Goal: Check status: Check status

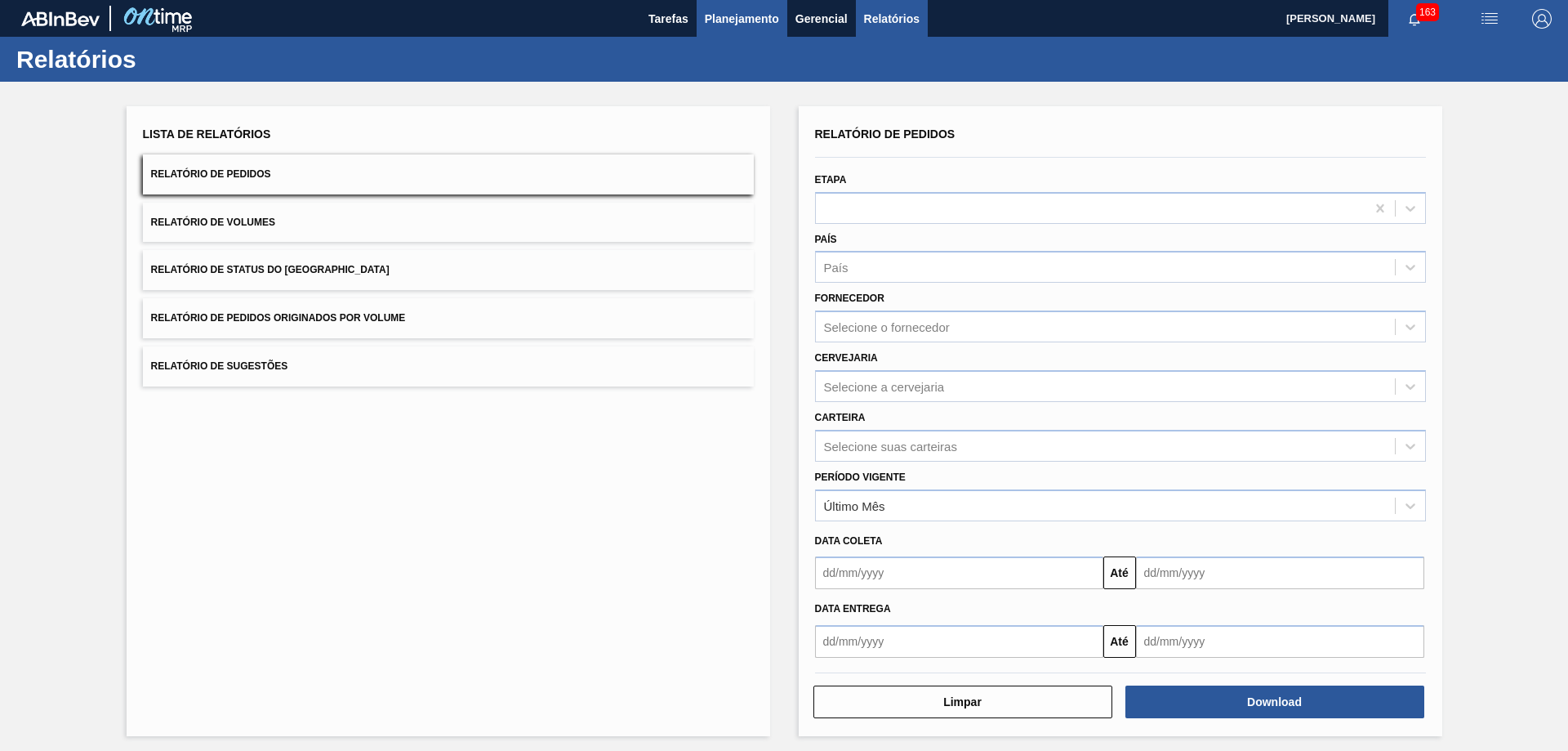
click at [740, 18] on span "Planejamento" at bounding box center [742, 19] width 75 height 20
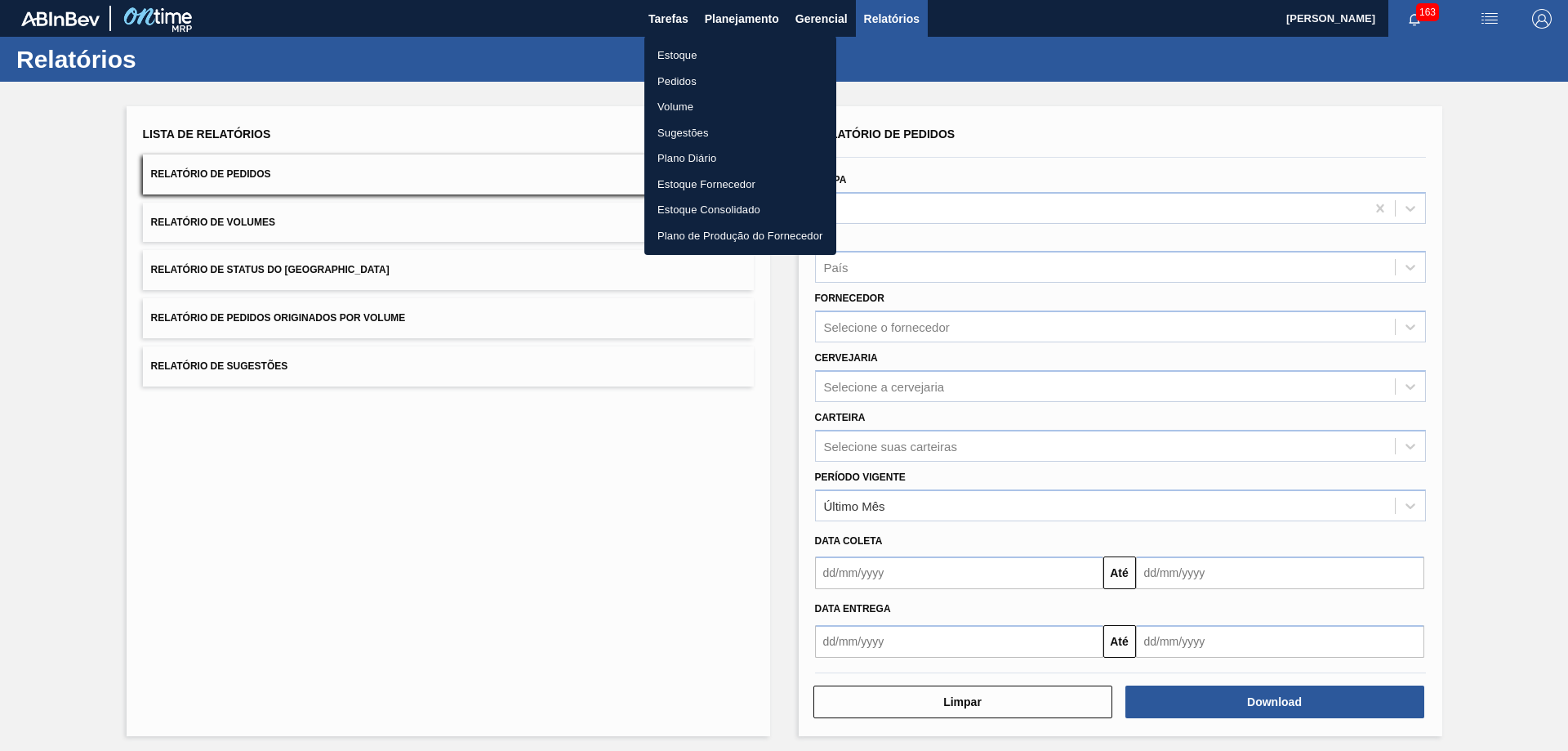
click at [686, 81] on li "Pedidos" at bounding box center [740, 81] width 192 height 26
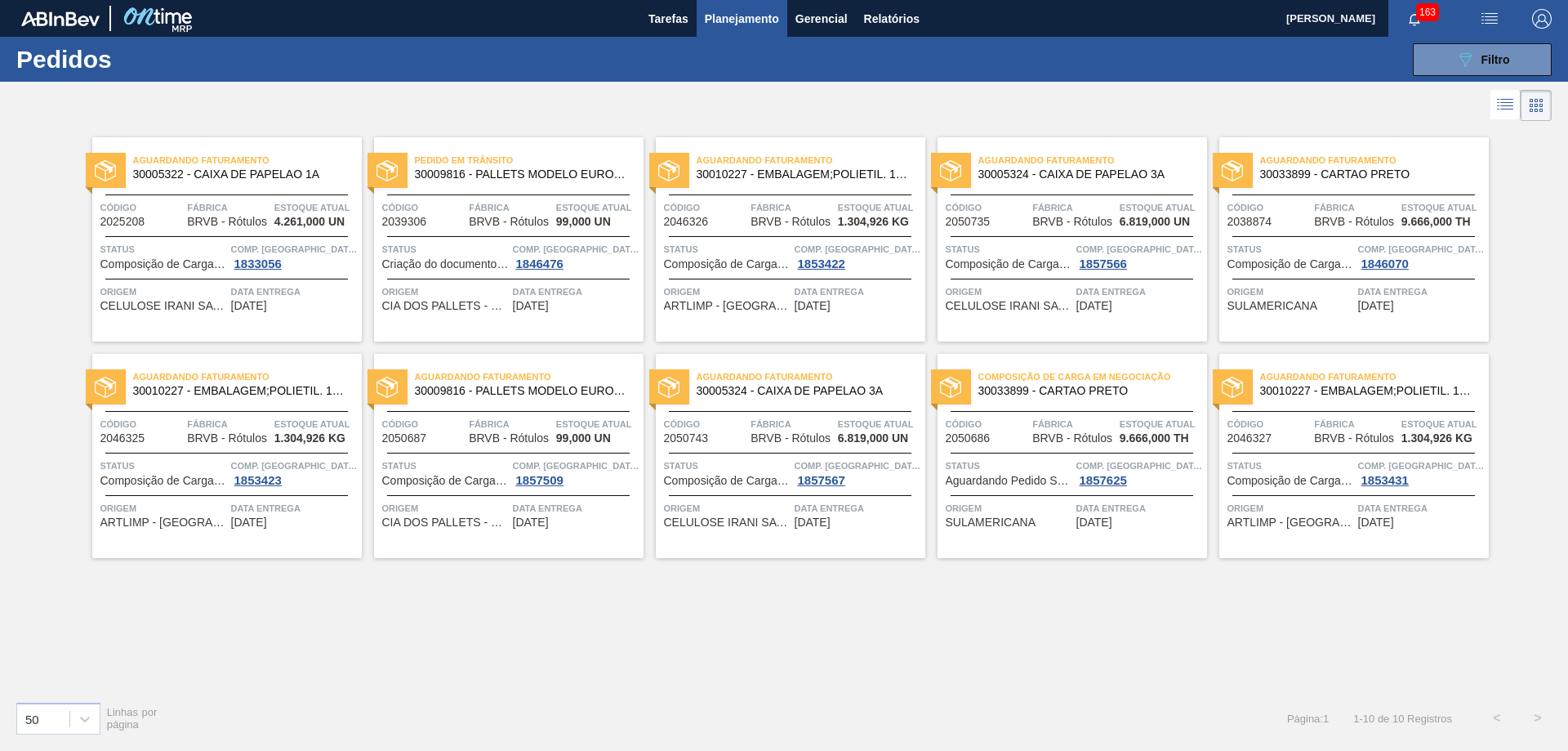
click at [107, 165] on img at bounding box center [105, 170] width 21 height 21
click at [734, 28] on span "Planejamento" at bounding box center [742, 19] width 75 height 20
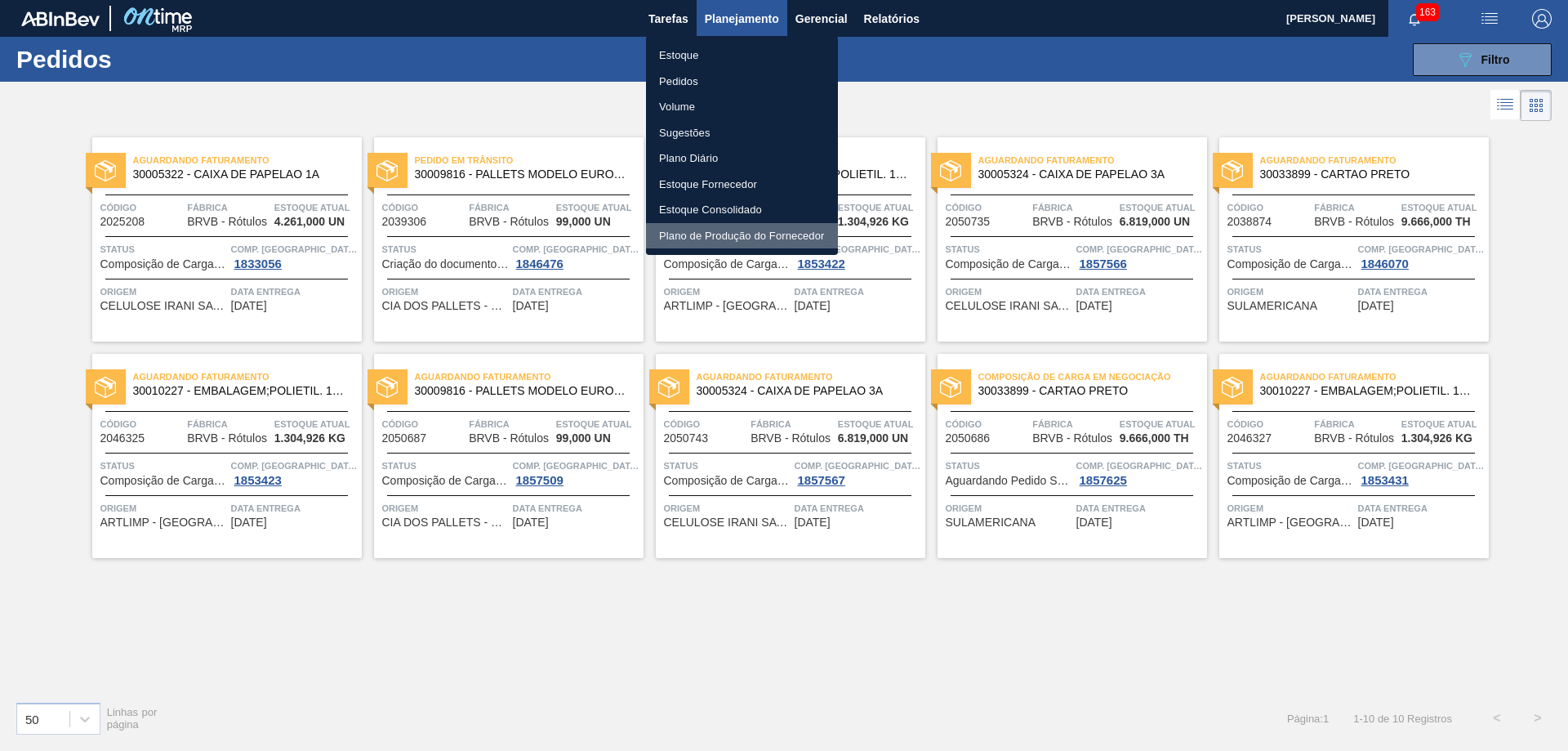
click at [739, 233] on li "Plano de Produção do Fornecedor" at bounding box center [742, 235] width 192 height 26
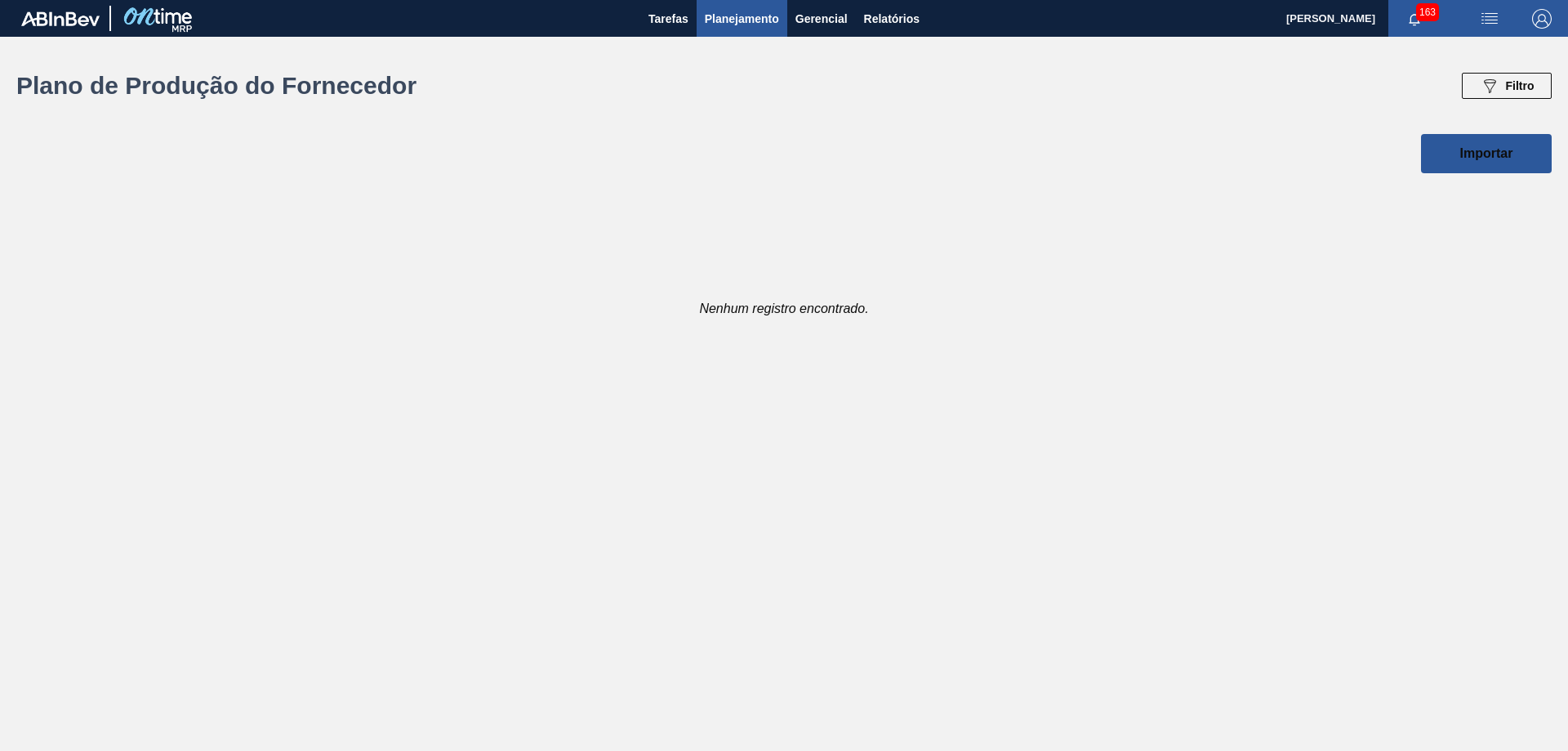
click at [825, 314] on div "Nenhum registro encontrado." at bounding box center [784, 245] width 1568 height 145
click at [723, 25] on span "Planejamento" at bounding box center [742, 19] width 75 height 20
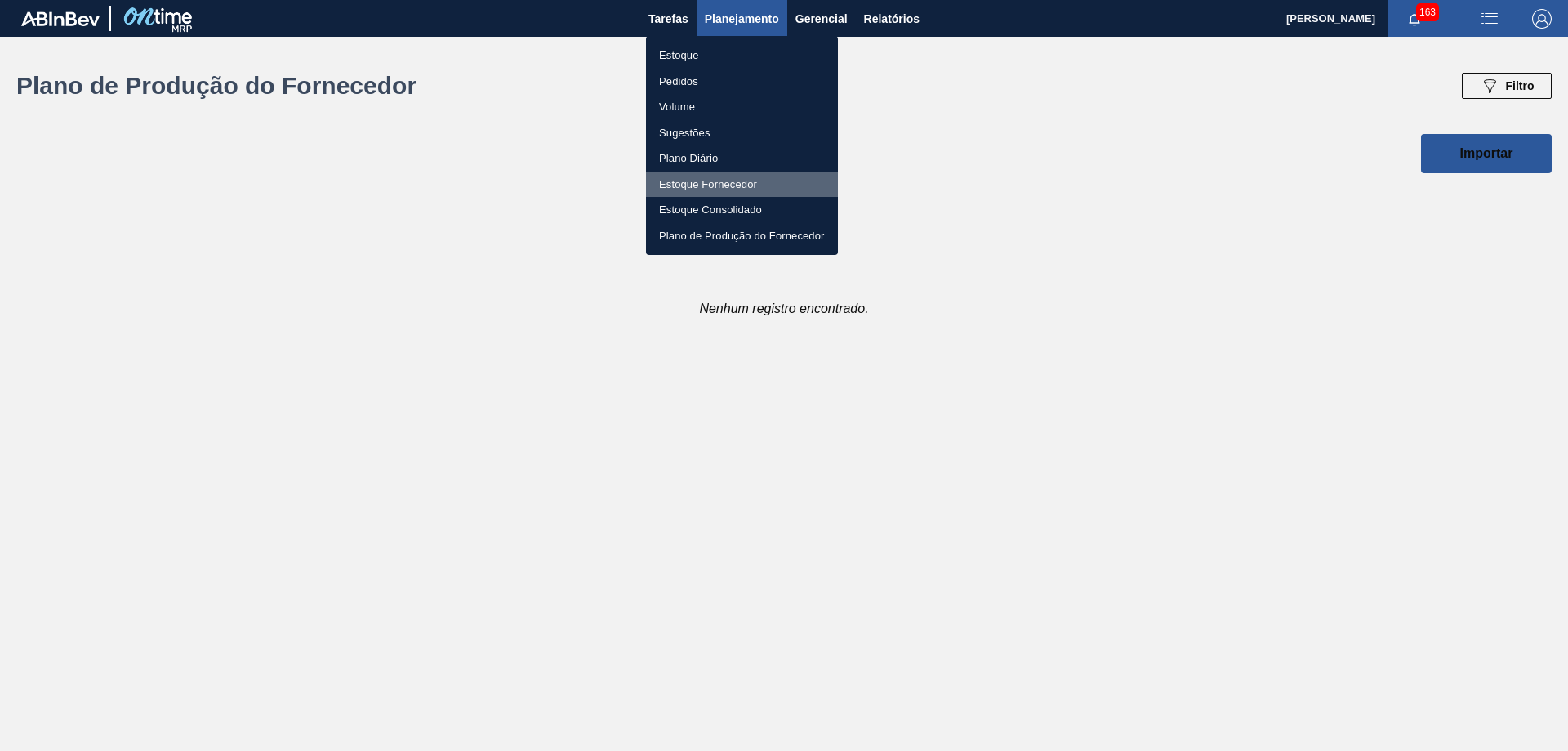
click at [741, 188] on li "Estoque Fornecedor" at bounding box center [742, 185] width 192 height 26
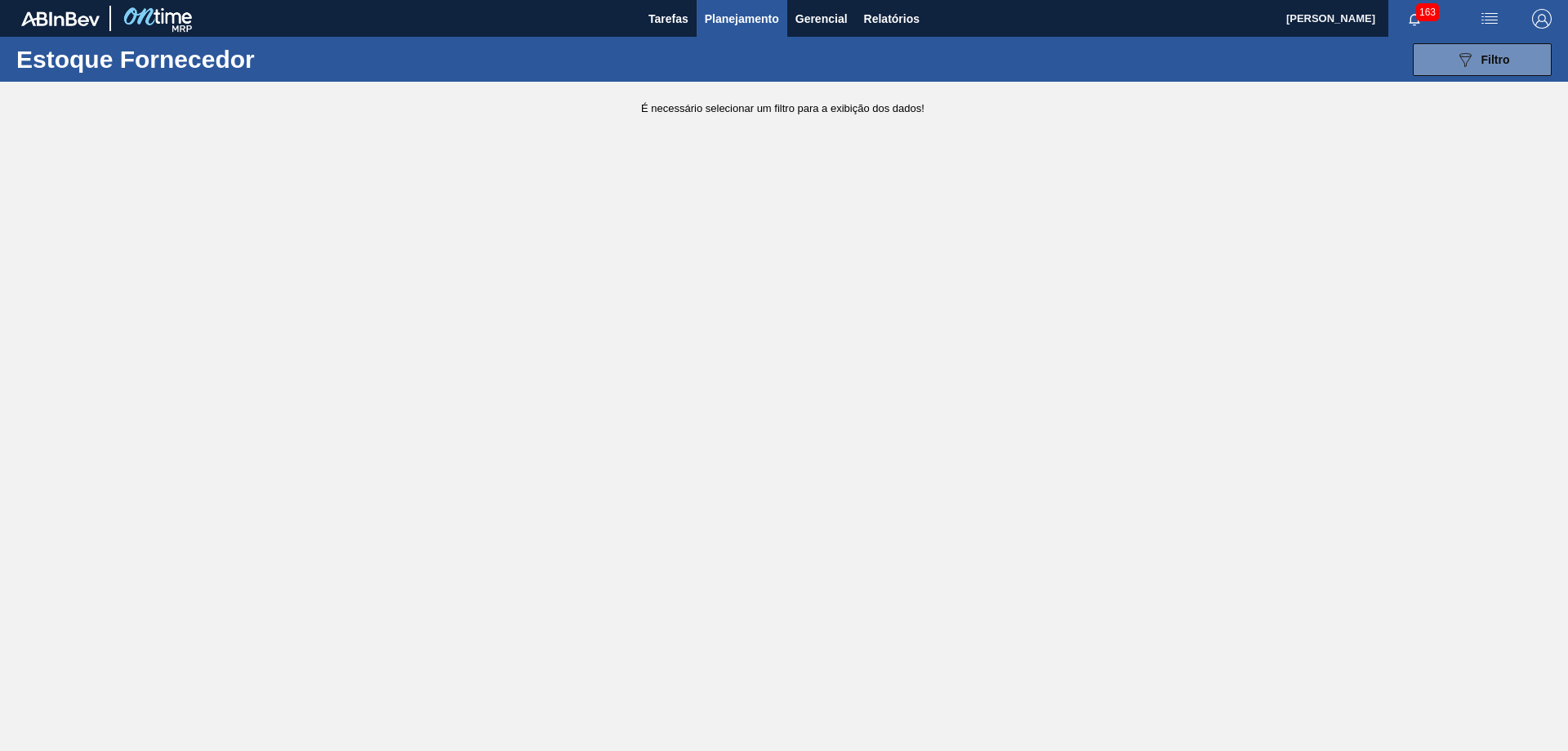
click at [800, 115] on main "Tarefas Planejamento Gerencial Relatórios [PERSON_NAME] 163 Marcar todas como l…" at bounding box center [784, 376] width 1568 height 751
click at [1477, 63] on div "089F7B8B-B2A5-4AFE-B5C0-19BA573D28AC Filtro" at bounding box center [1483, 60] width 55 height 20
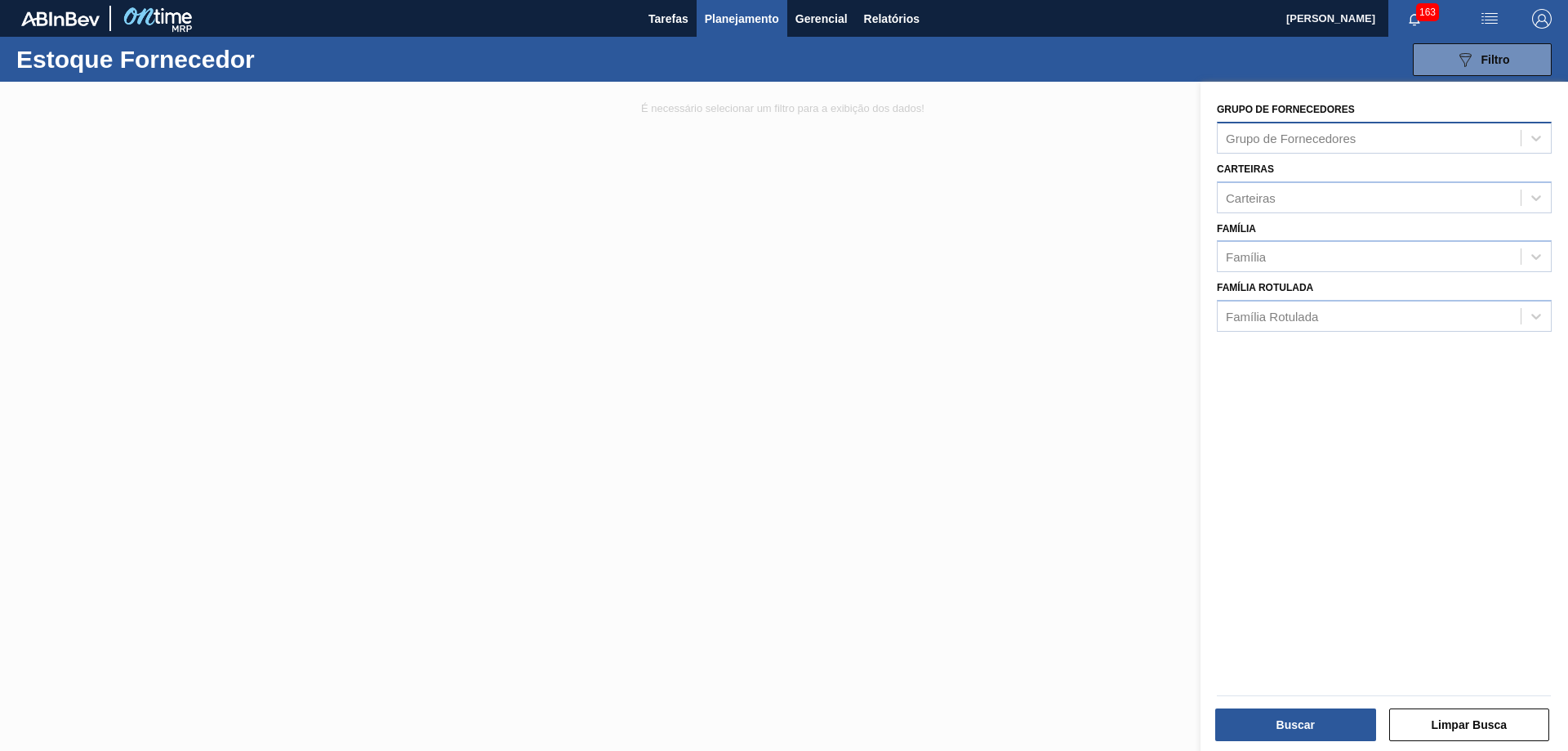
click at [1281, 145] on div "Grupo de Fornecedores" at bounding box center [1290, 137] width 130 height 14
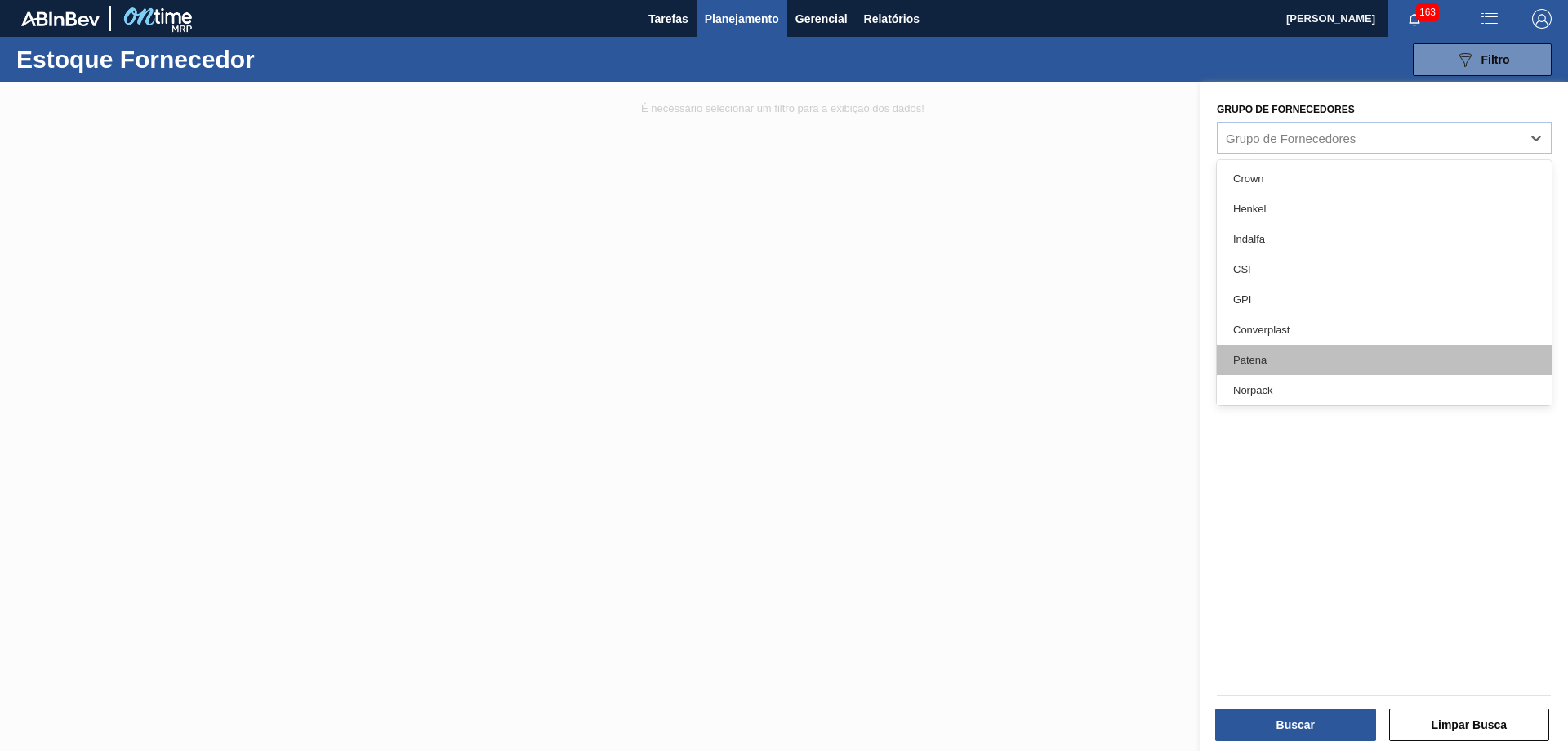
scroll to position [82, 0]
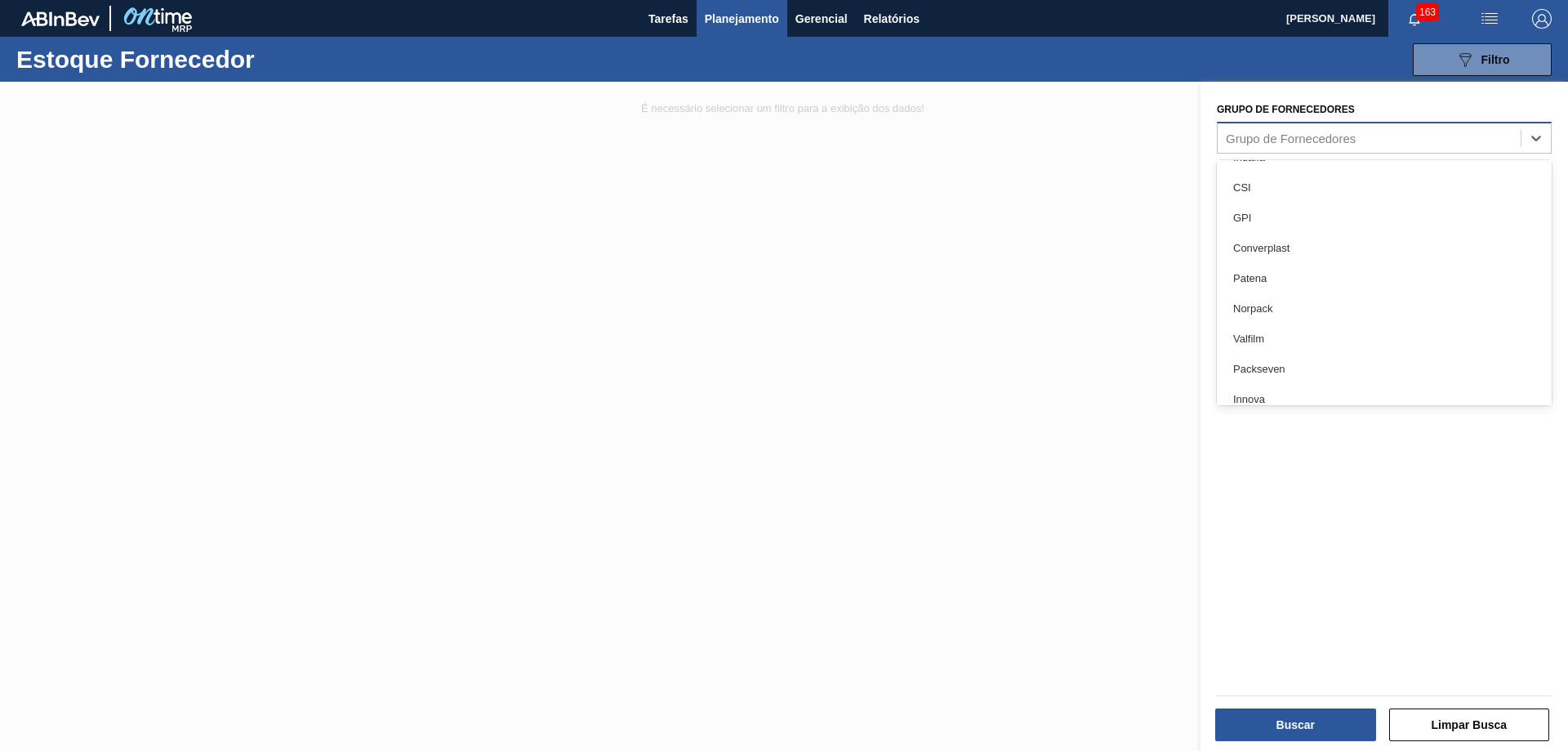
click at [1275, 144] on div "Grupo de Fornecedores" at bounding box center [1290, 137] width 130 height 14
type Fornecedores "irani"
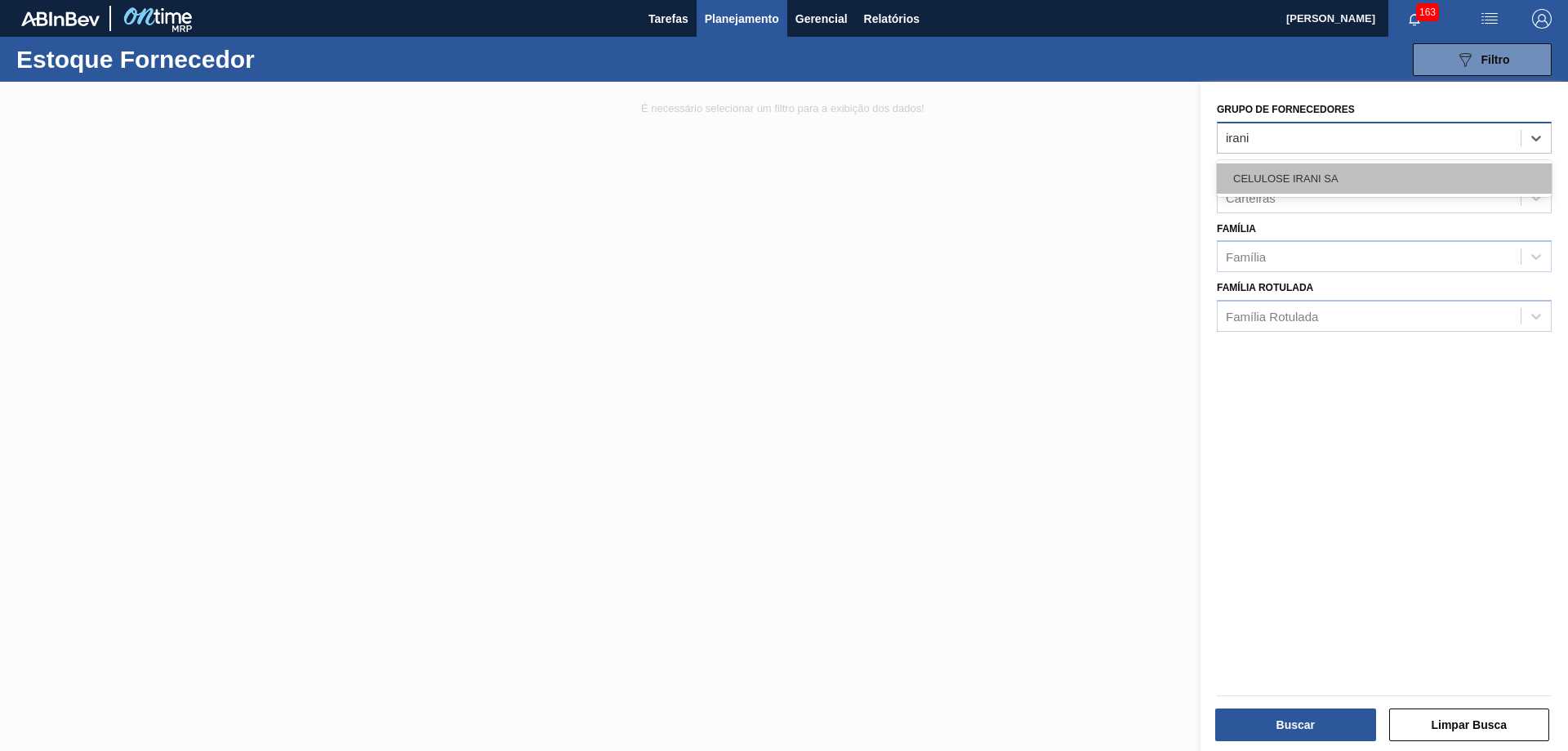
click at [1343, 176] on div "CELULOSE IRANI SA" at bounding box center [1384, 178] width 335 height 30
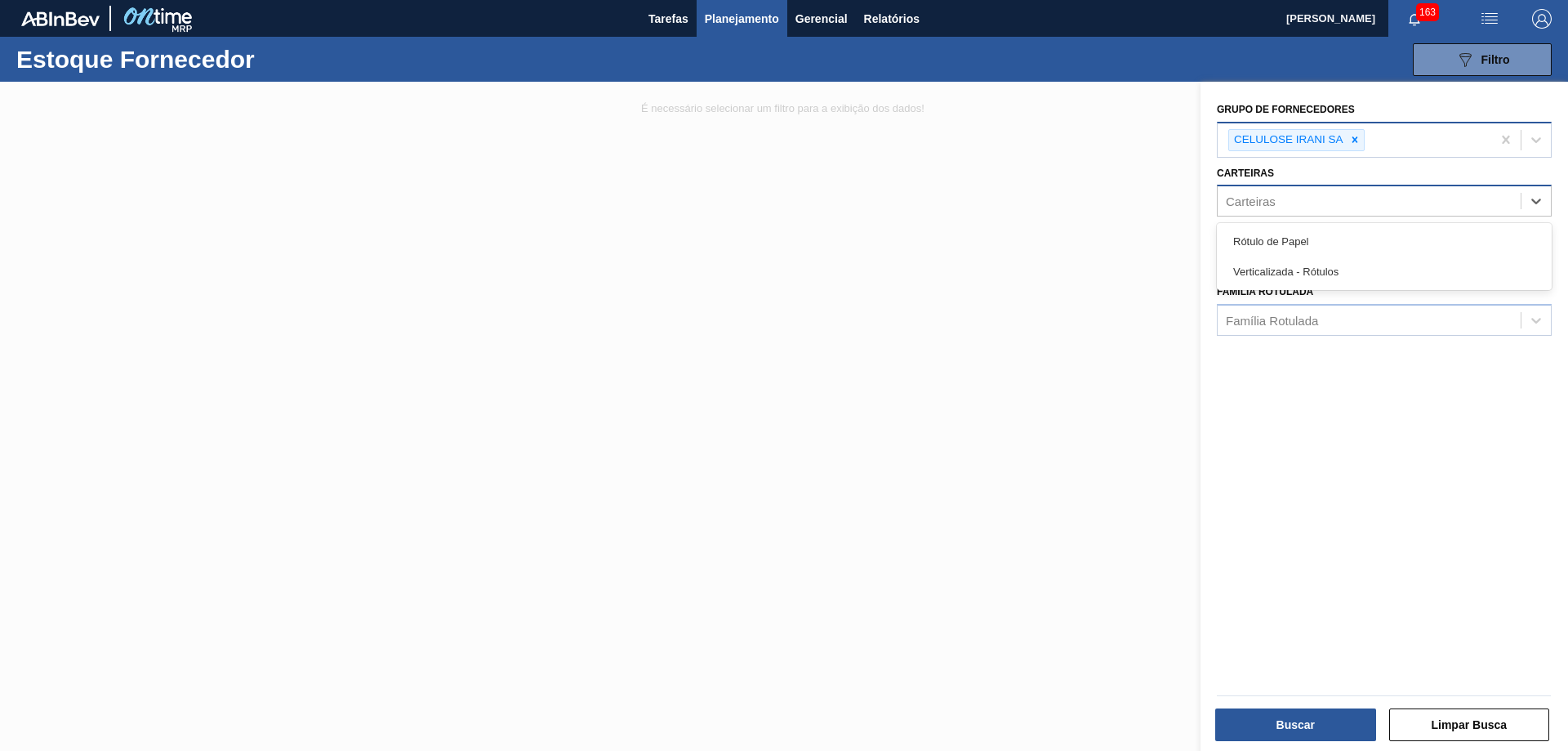
click at [1283, 201] on div "Carteiras" at bounding box center [1368, 201] width 303 height 24
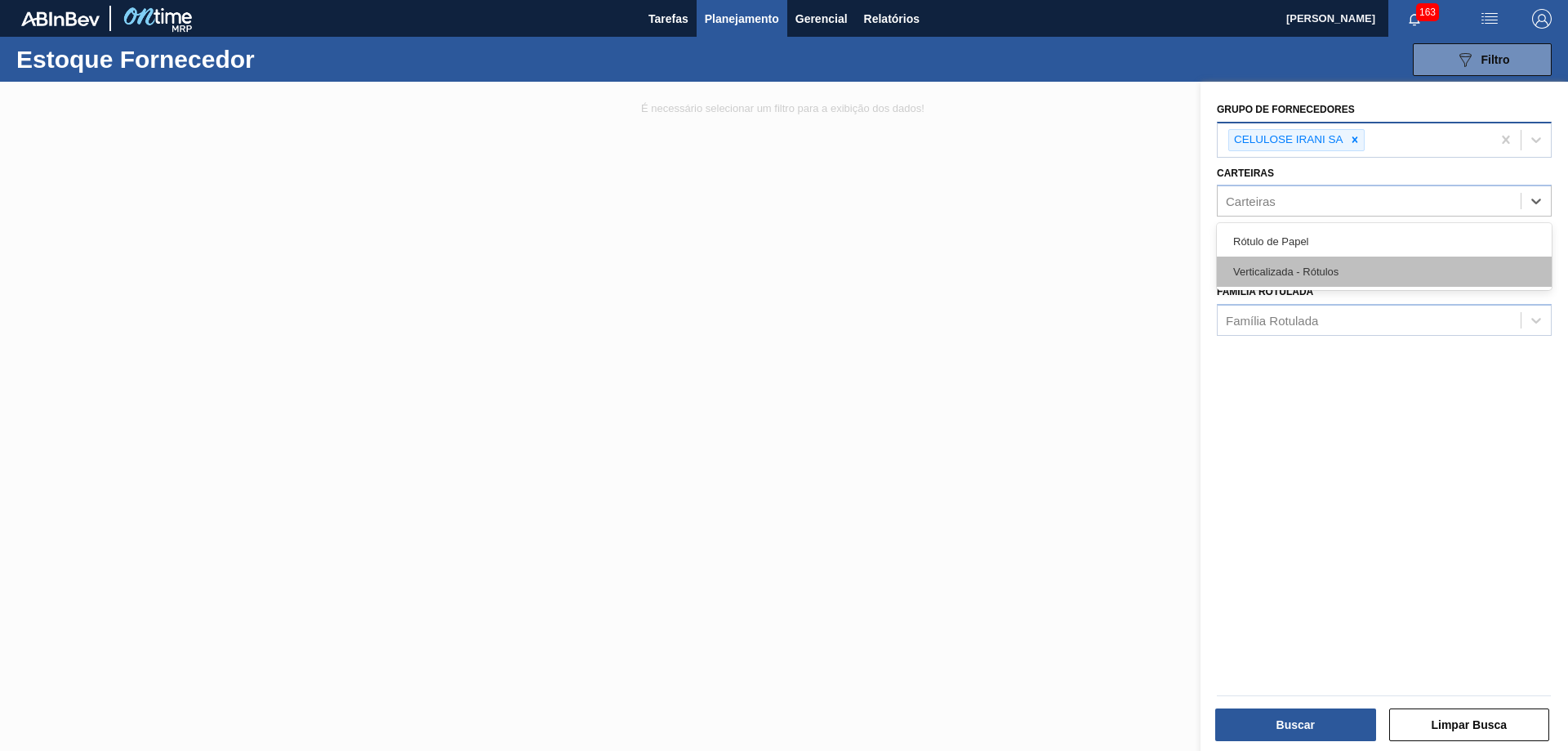
click at [1323, 275] on div "Verticalizada - Rótulos" at bounding box center [1384, 271] width 335 height 30
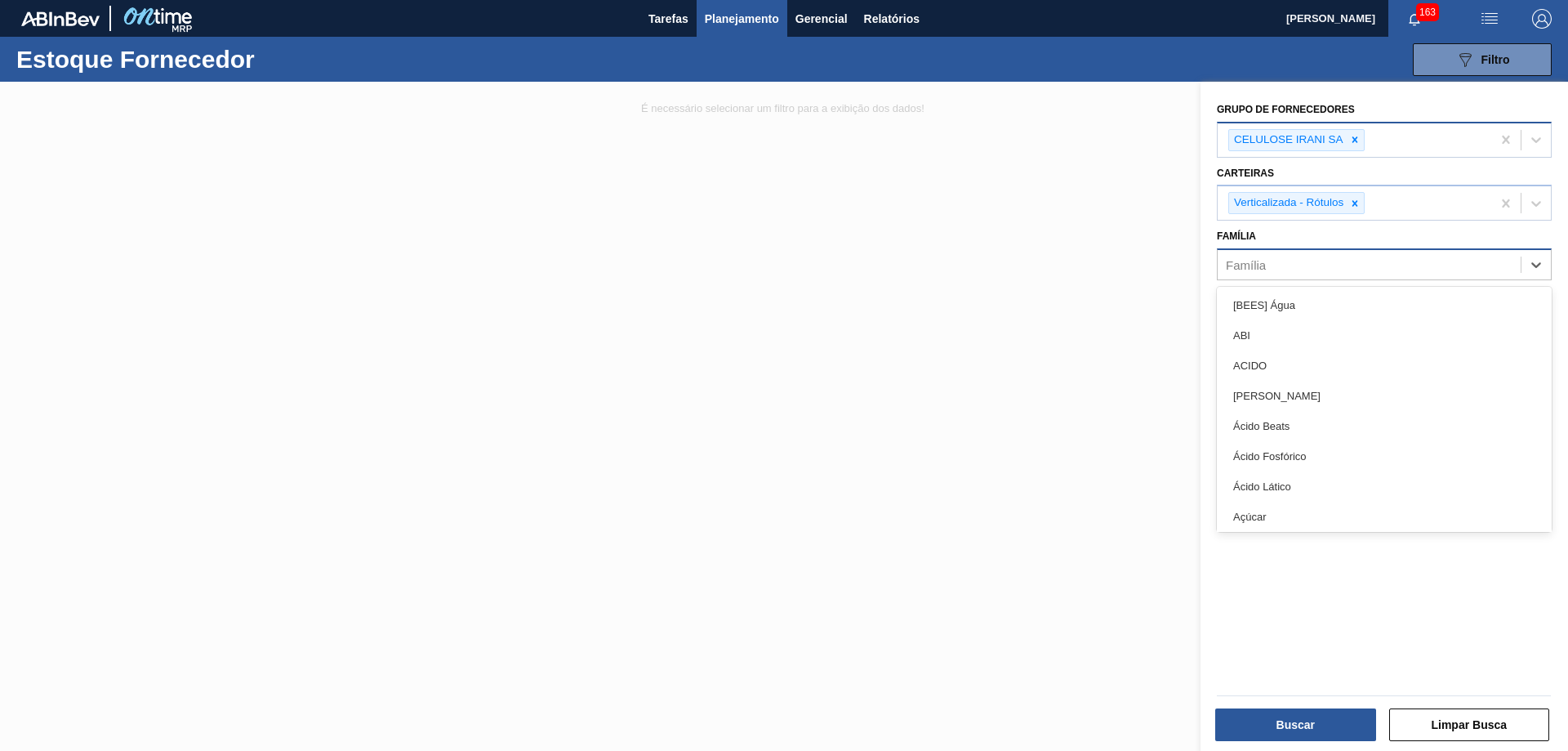
click at [1261, 265] on div "Família" at bounding box center [1245, 265] width 40 height 14
type input "cai"
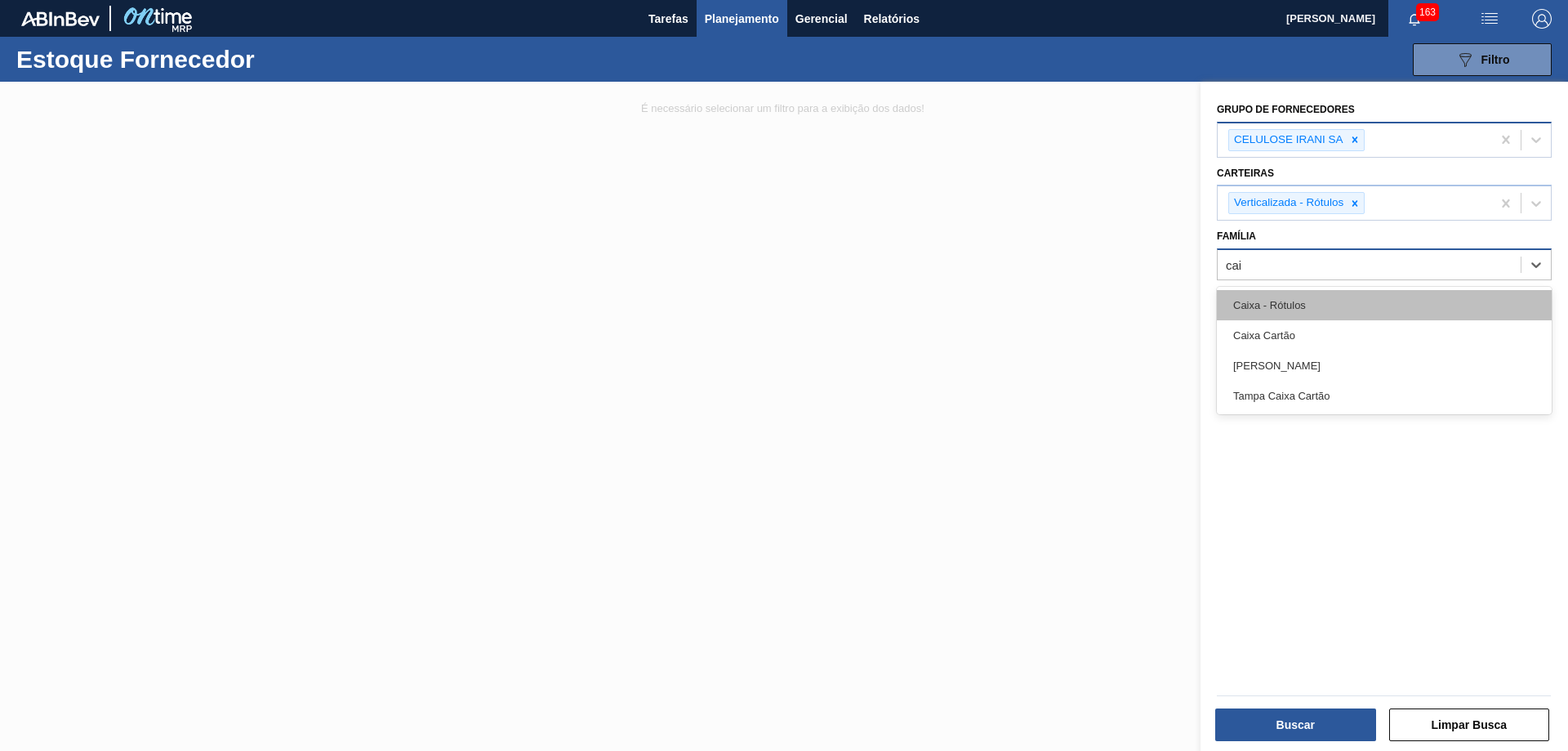
click at [1339, 302] on div "Caixa - Rótulos" at bounding box center [1384, 305] width 335 height 30
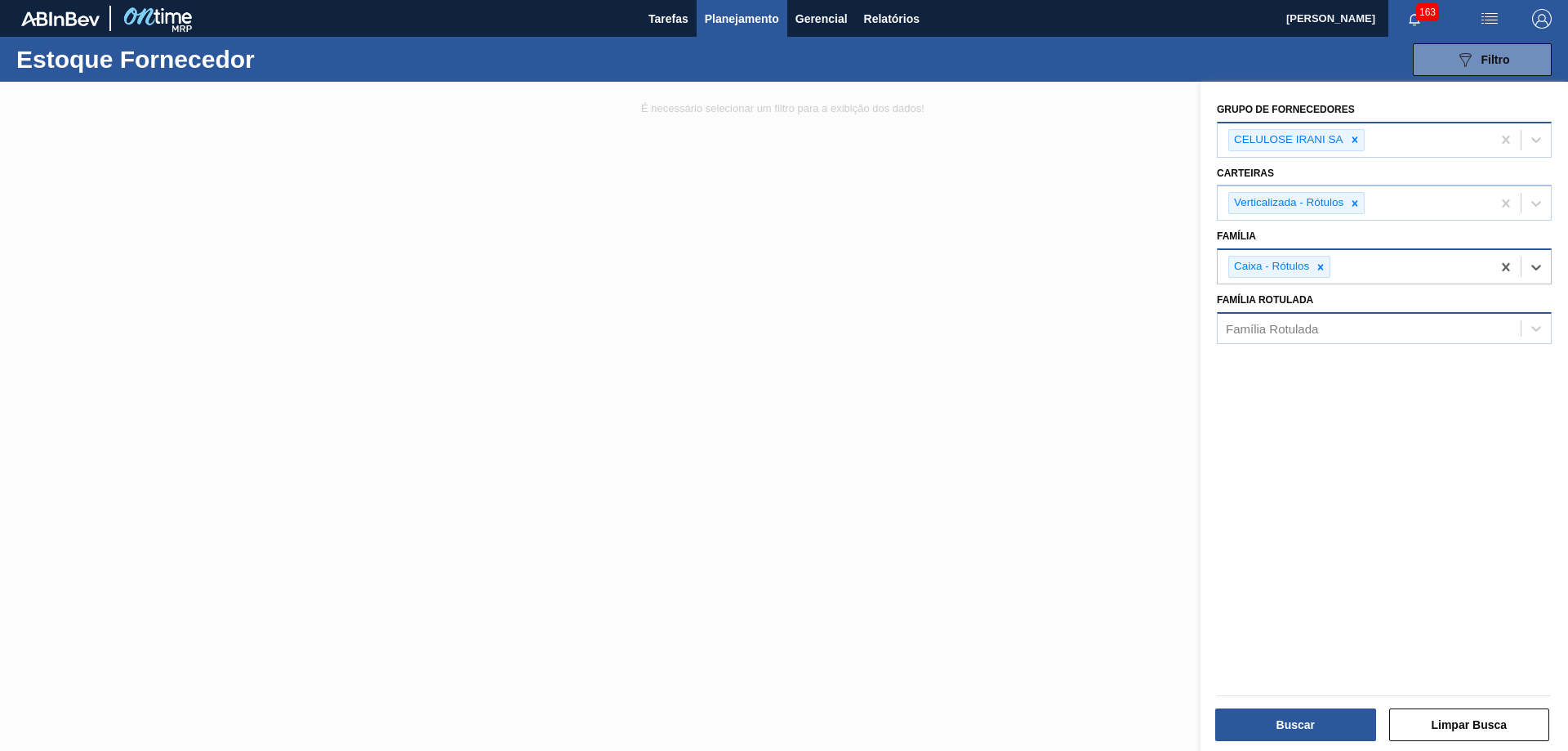
click at [1288, 325] on div "Família Rotulada" at bounding box center [1272, 327] width 93 height 14
click at [1338, 482] on div "Grupo de Fornecedores CELULOSE IRANI SA Carteiras Verticalizada - Rótulos Famíl…" at bounding box center [1384, 418] width 367 height 673
click at [1309, 731] on button "Buscar" at bounding box center [1295, 725] width 161 height 33
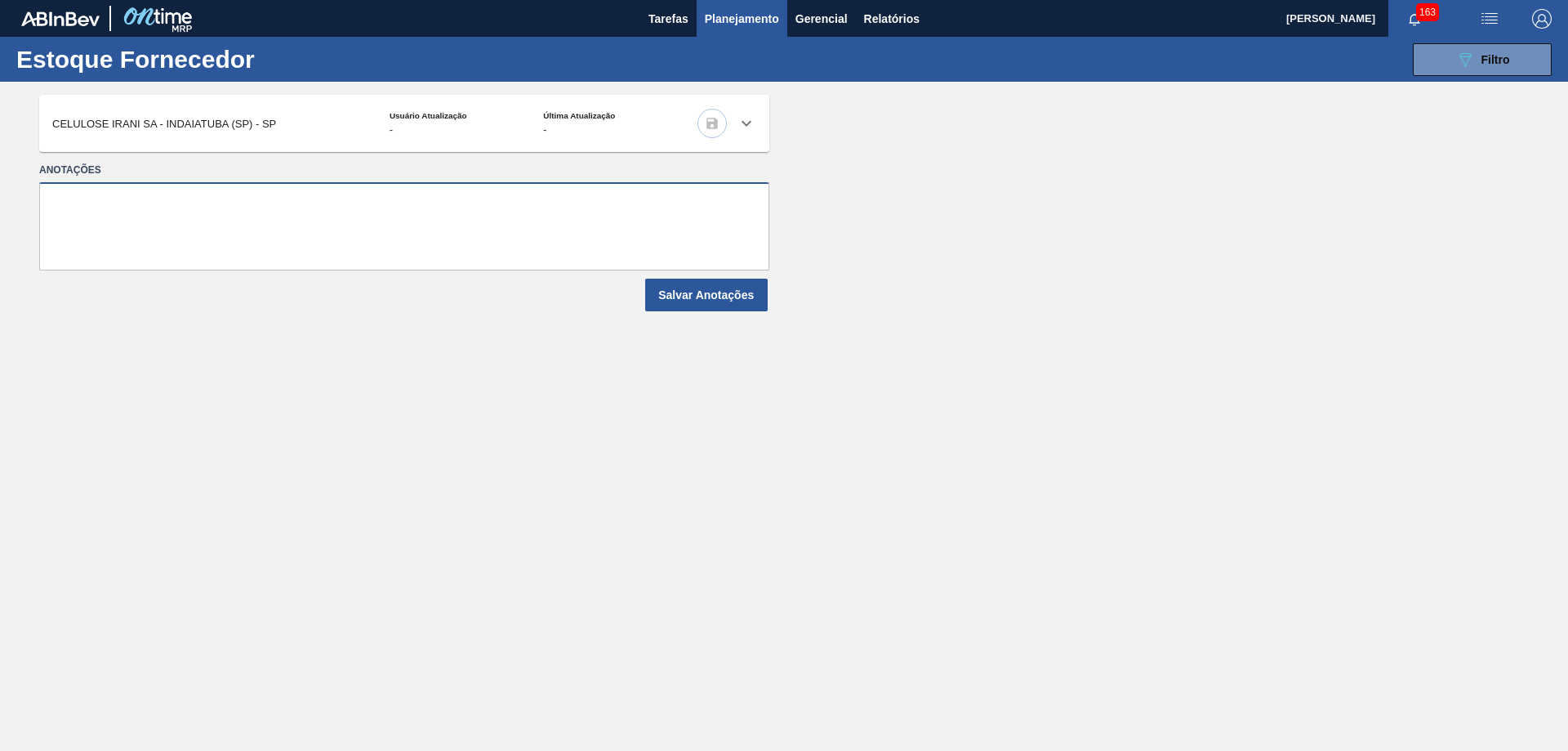
click at [413, 220] on textarea at bounding box center [404, 225] width 730 height 88
click at [746, 125] on icon at bounding box center [746, 124] width 10 height 5
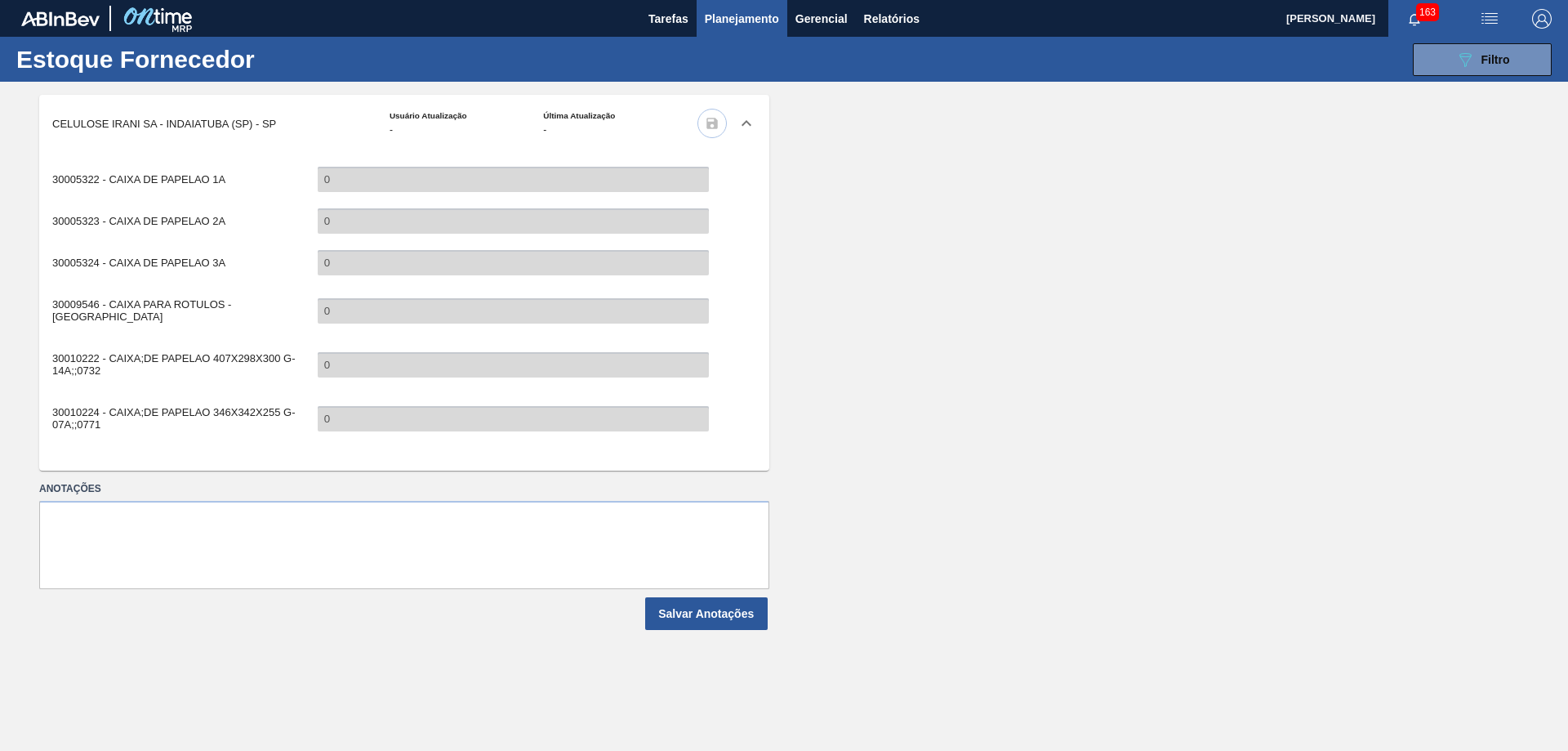
click at [745, 22] on span "Planejamento" at bounding box center [742, 19] width 75 height 20
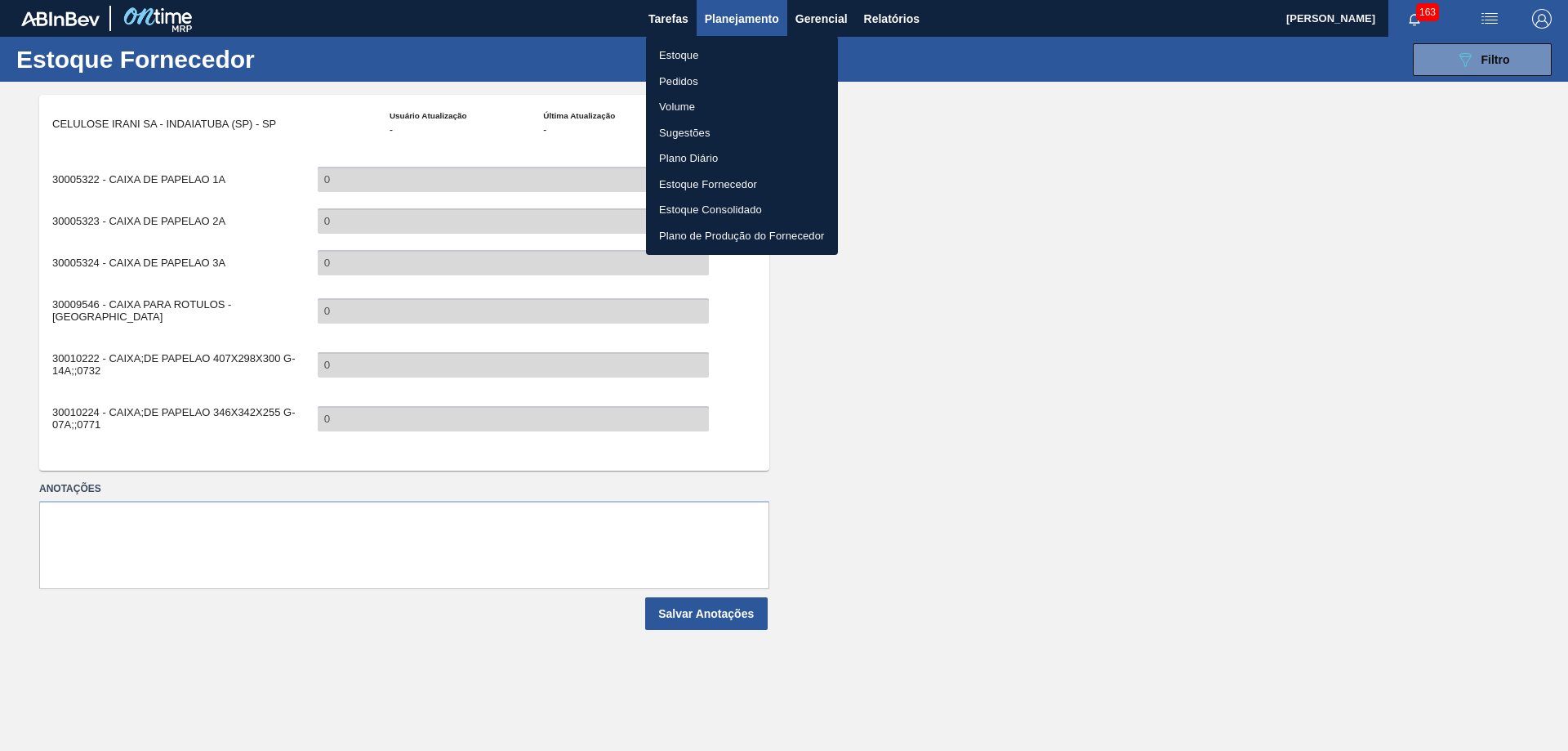
click at [686, 85] on li "Pedidos" at bounding box center [742, 81] width 192 height 26
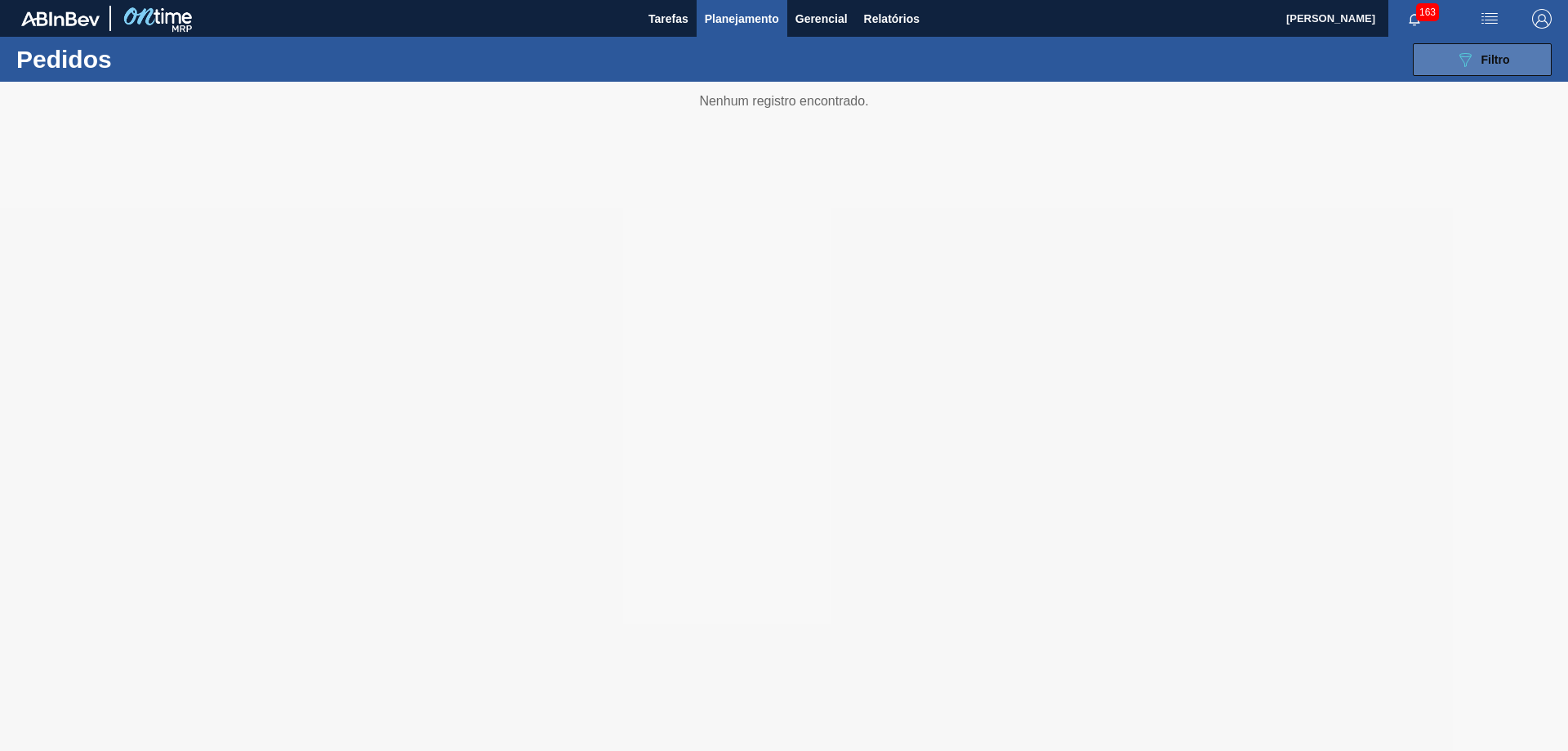
click at [1509, 61] on span "Filtro" at bounding box center [1495, 59] width 28 height 13
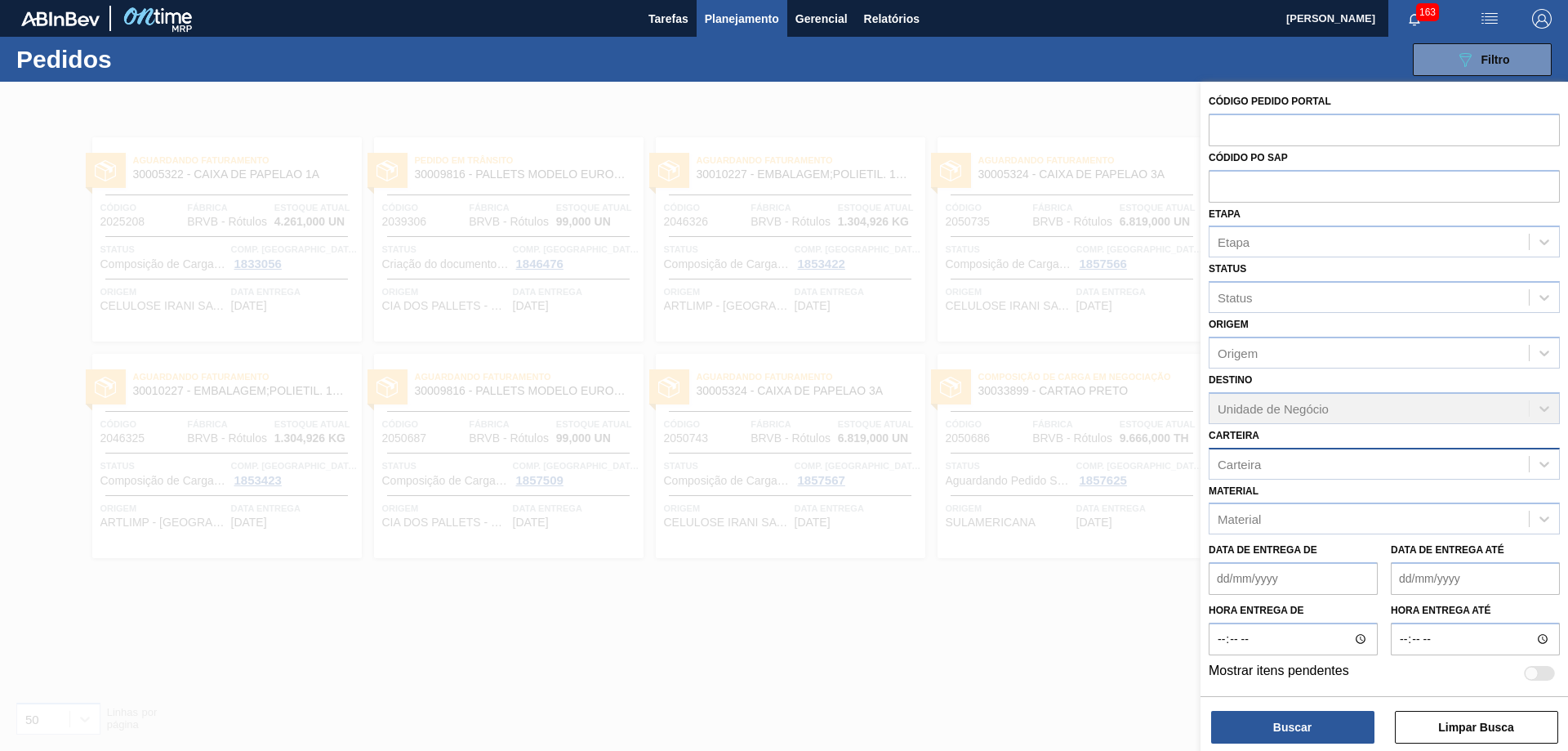
click at [1271, 467] on div "Carteira" at bounding box center [1368, 464] width 319 height 24
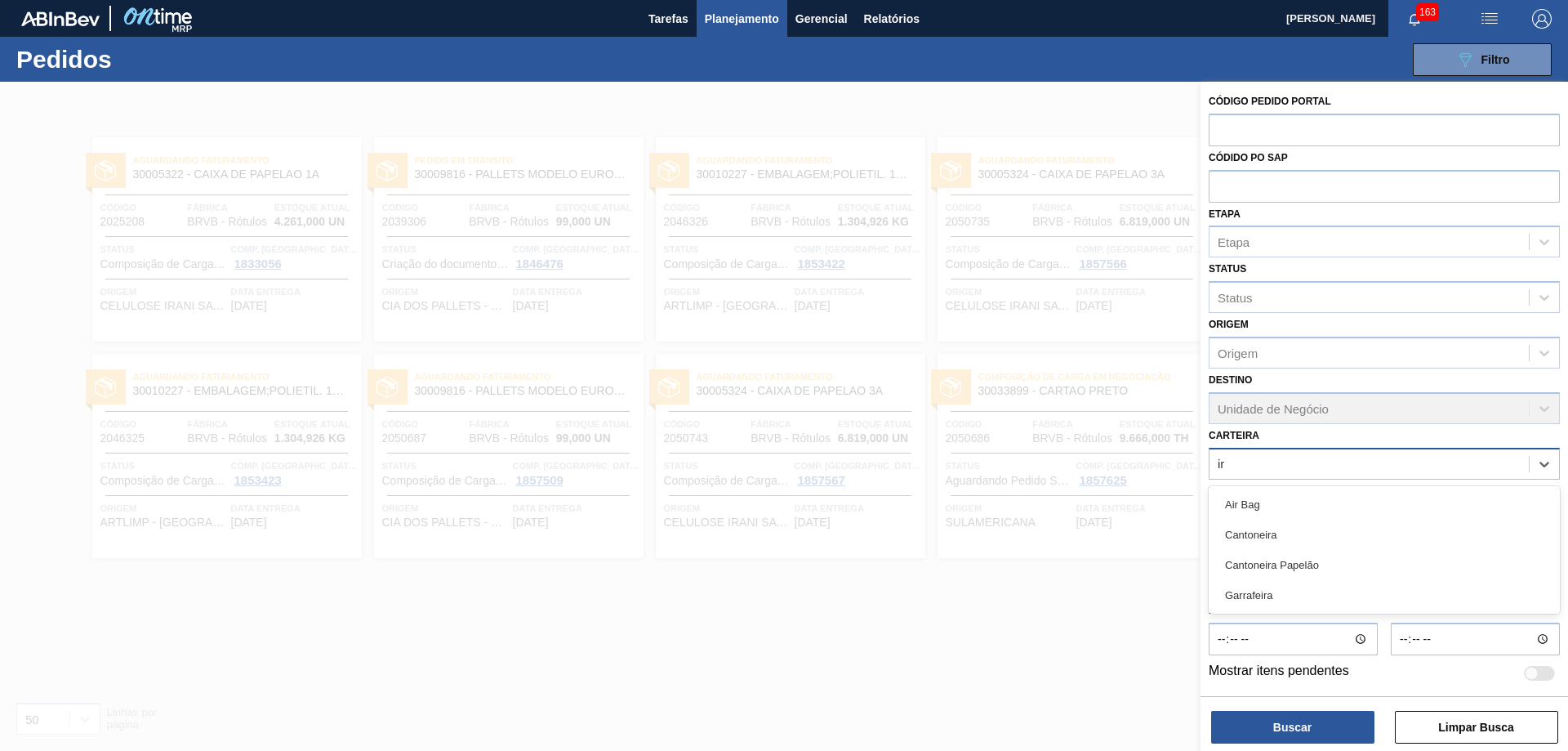
type input "i"
type input "caixa"
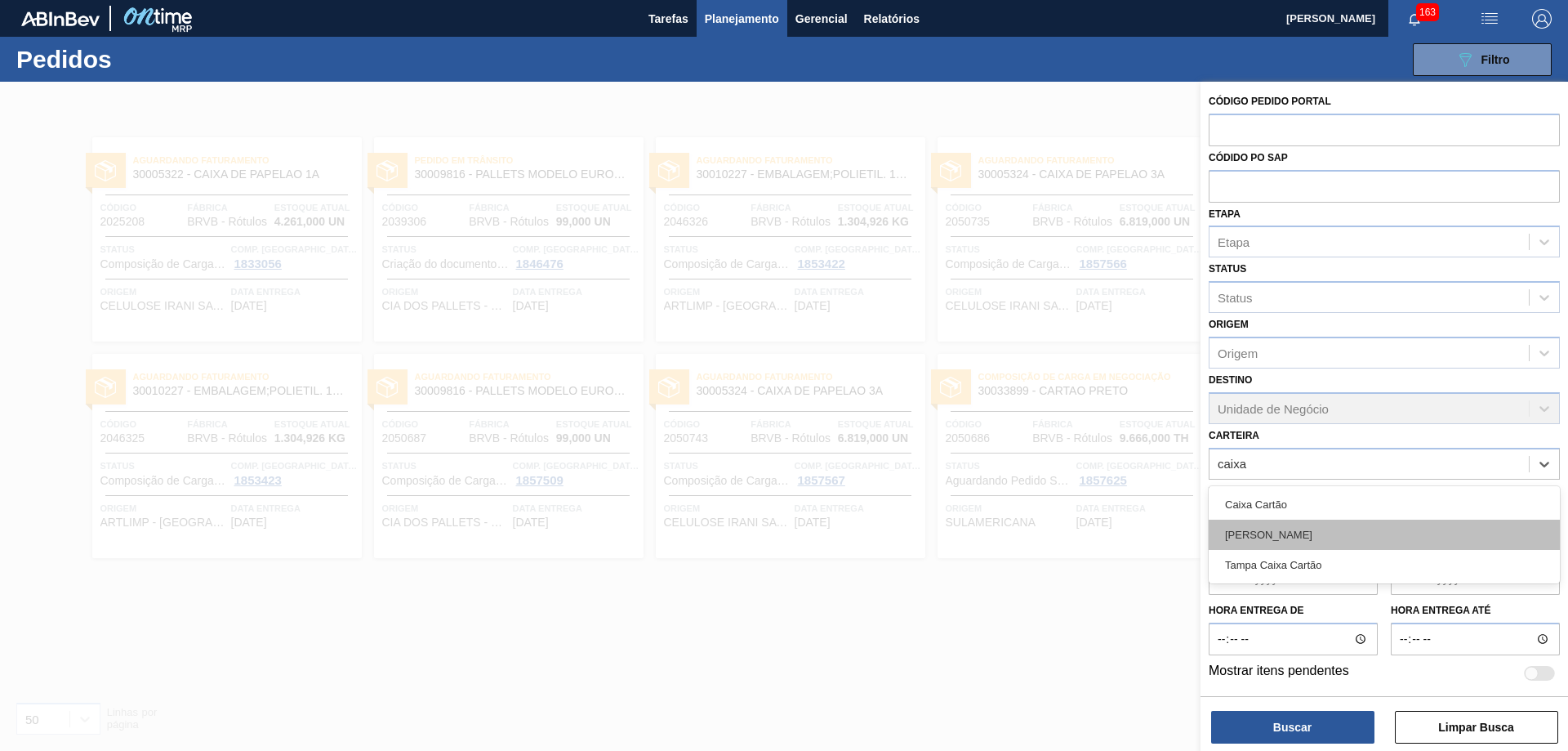
click at [1297, 526] on div "[PERSON_NAME]" at bounding box center [1384, 534] width 351 height 30
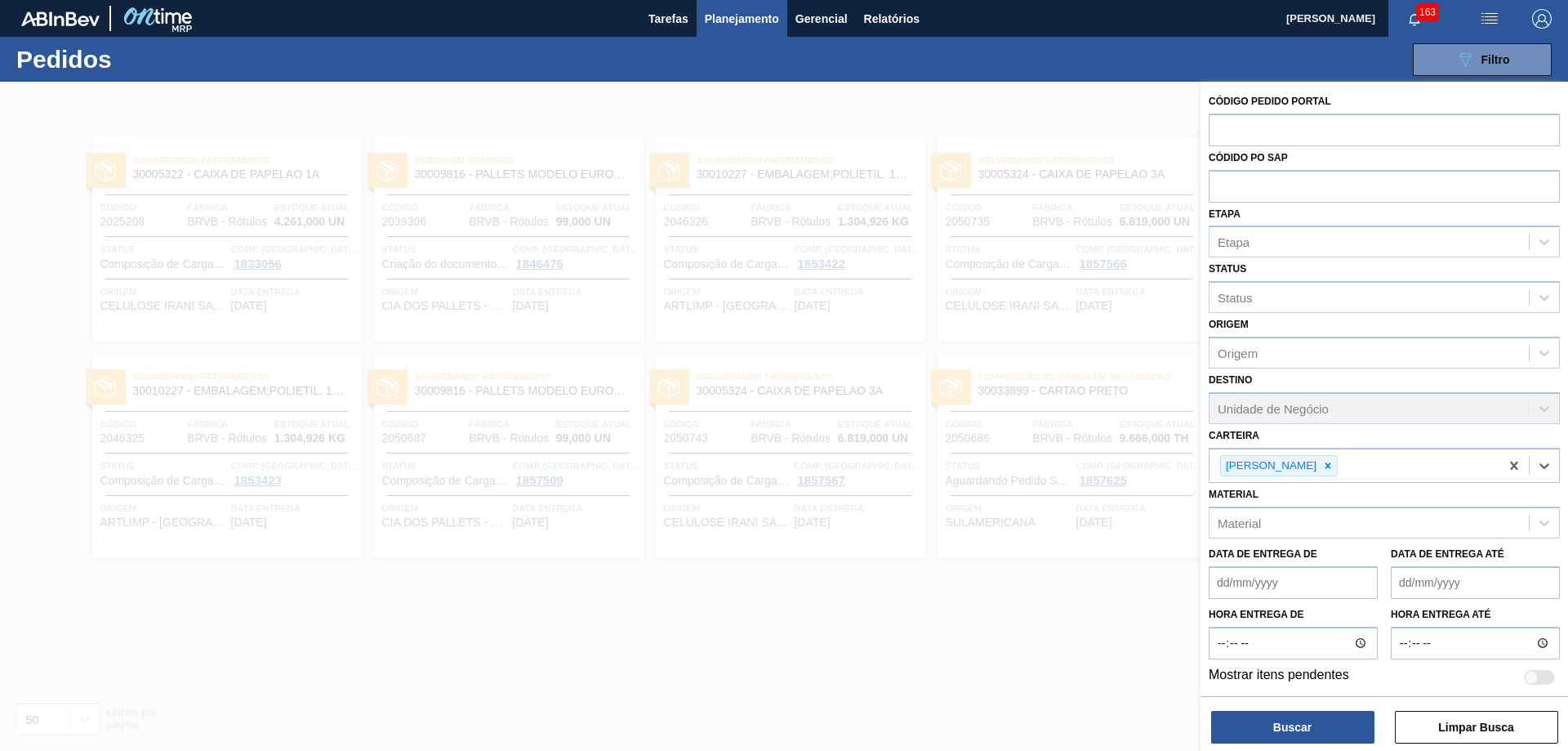
click at [1323, 414] on div "Destino Unidade de Negócio" at bounding box center [1384, 396] width 351 height 55
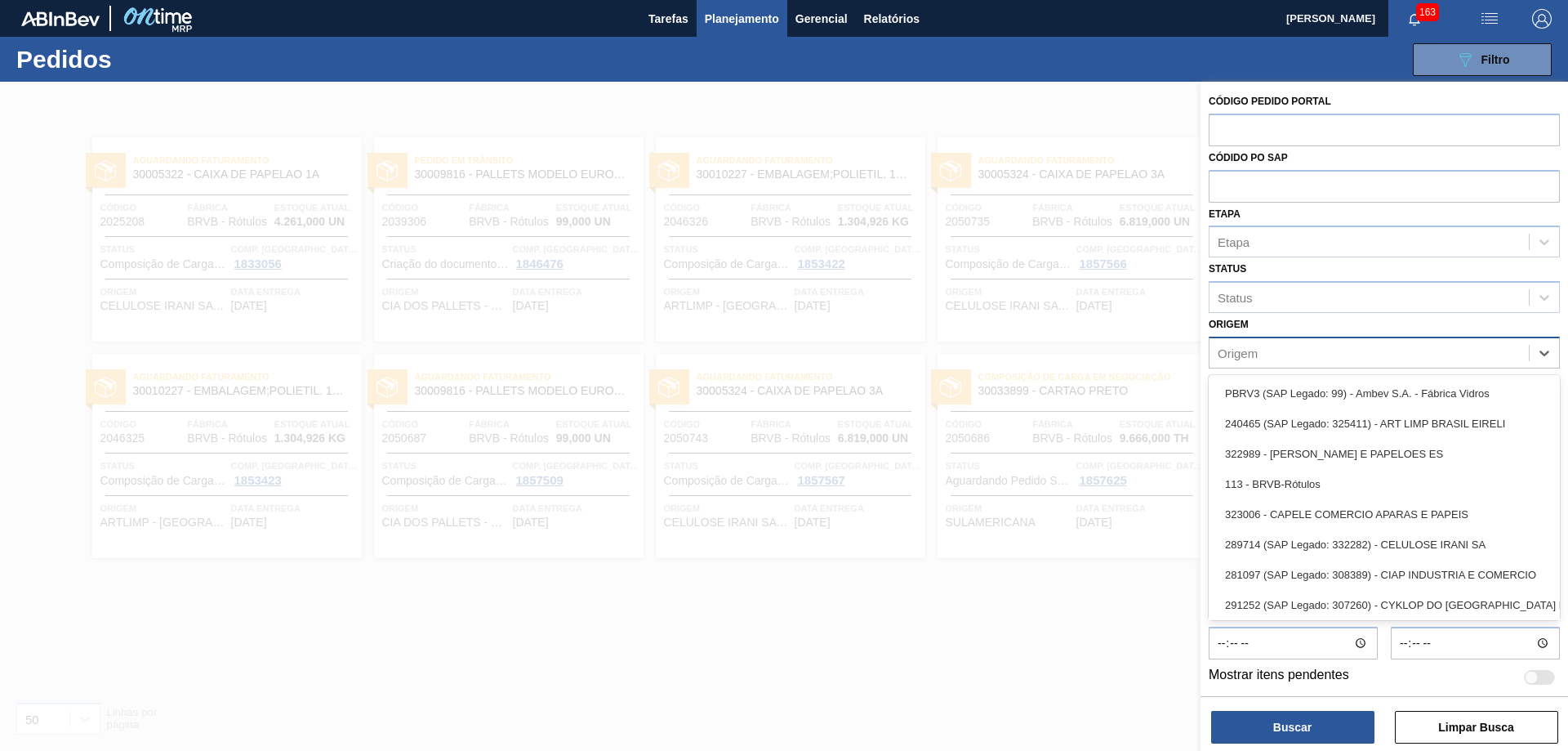
click at [1272, 355] on div "Origem" at bounding box center [1368, 353] width 319 height 24
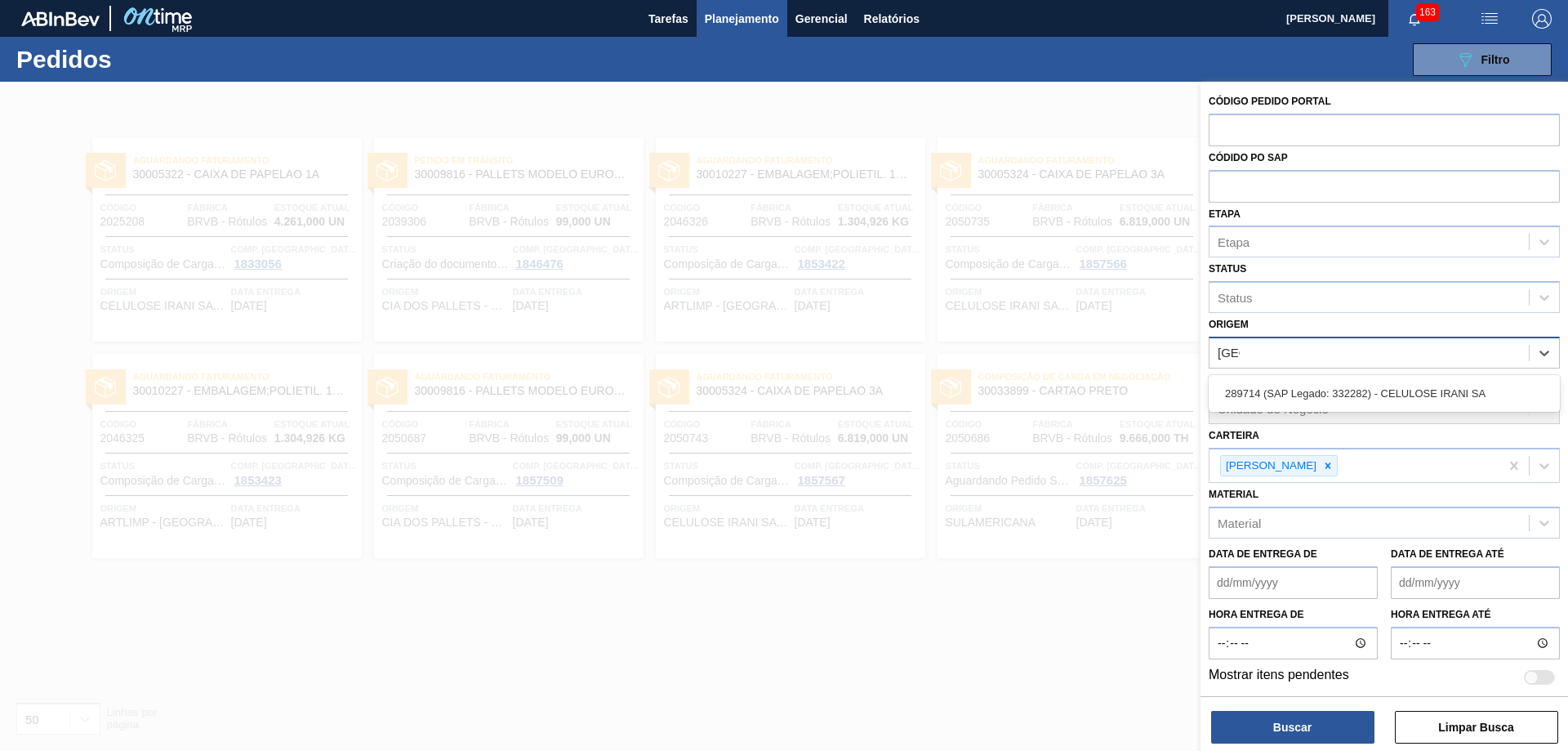
type input "irani"
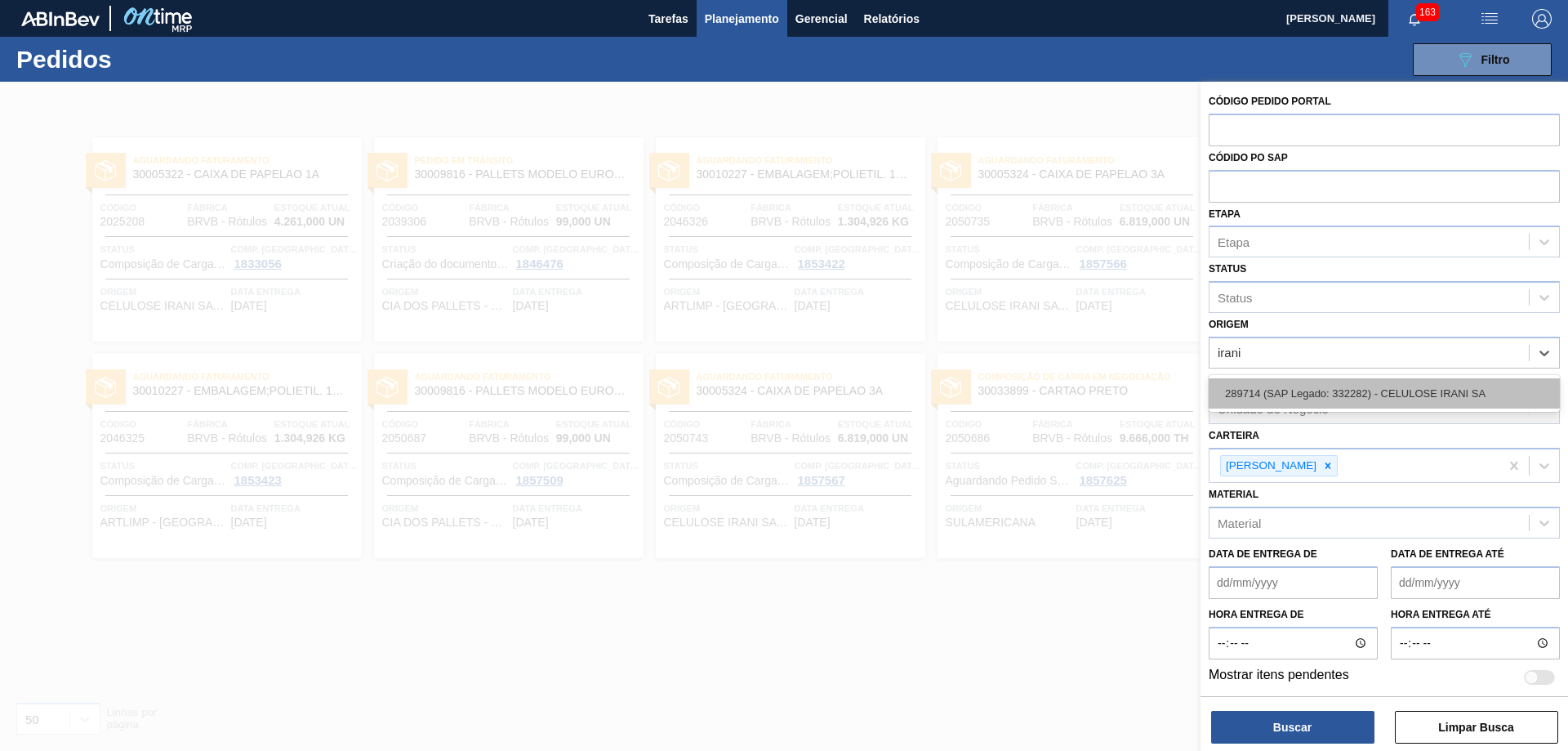
click at [1358, 397] on div "289714 (SAP Legado: 332282) - CELULOSE IRANI SA" at bounding box center [1384, 393] width 351 height 30
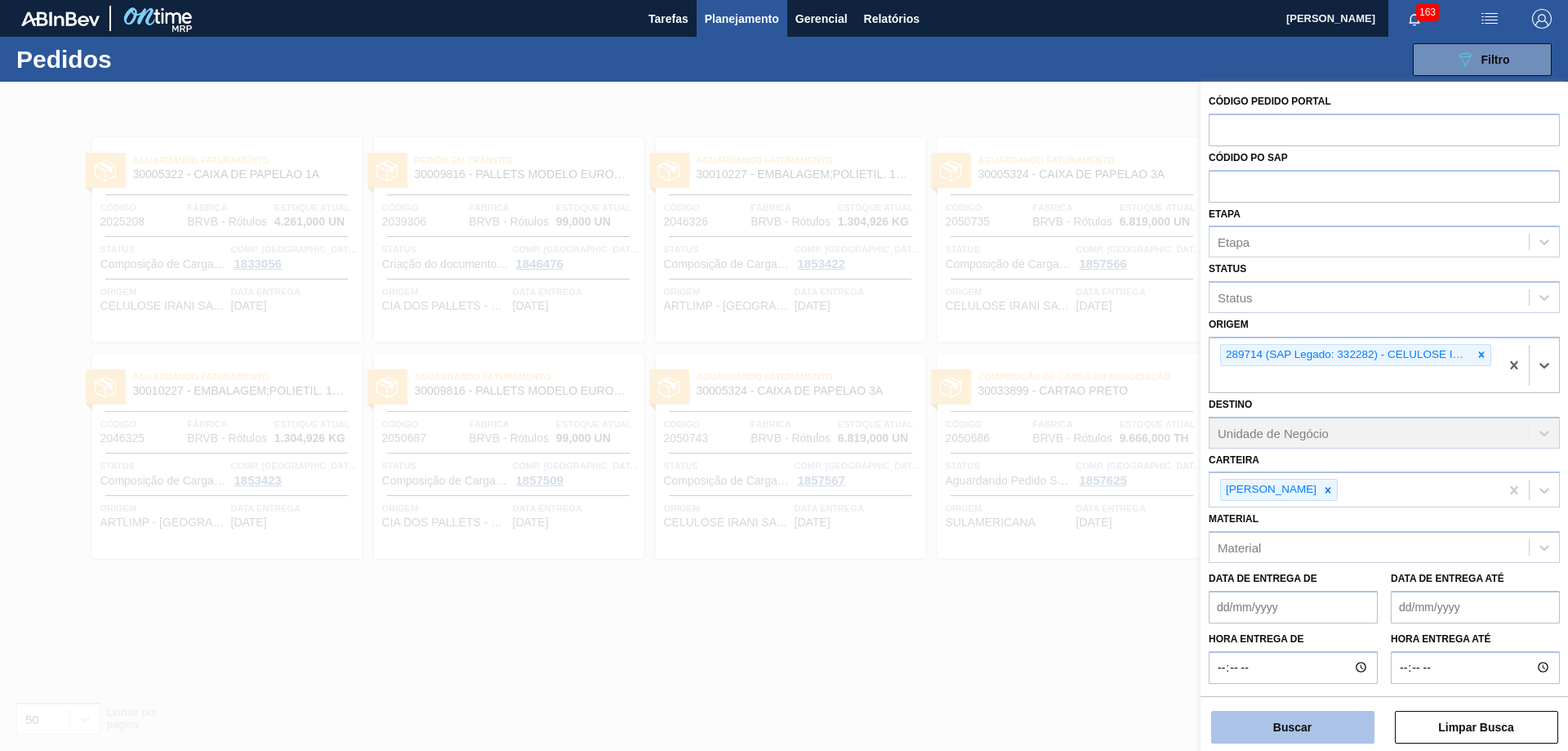
click at [1281, 733] on button "Buscar" at bounding box center [1293, 727] width 164 height 33
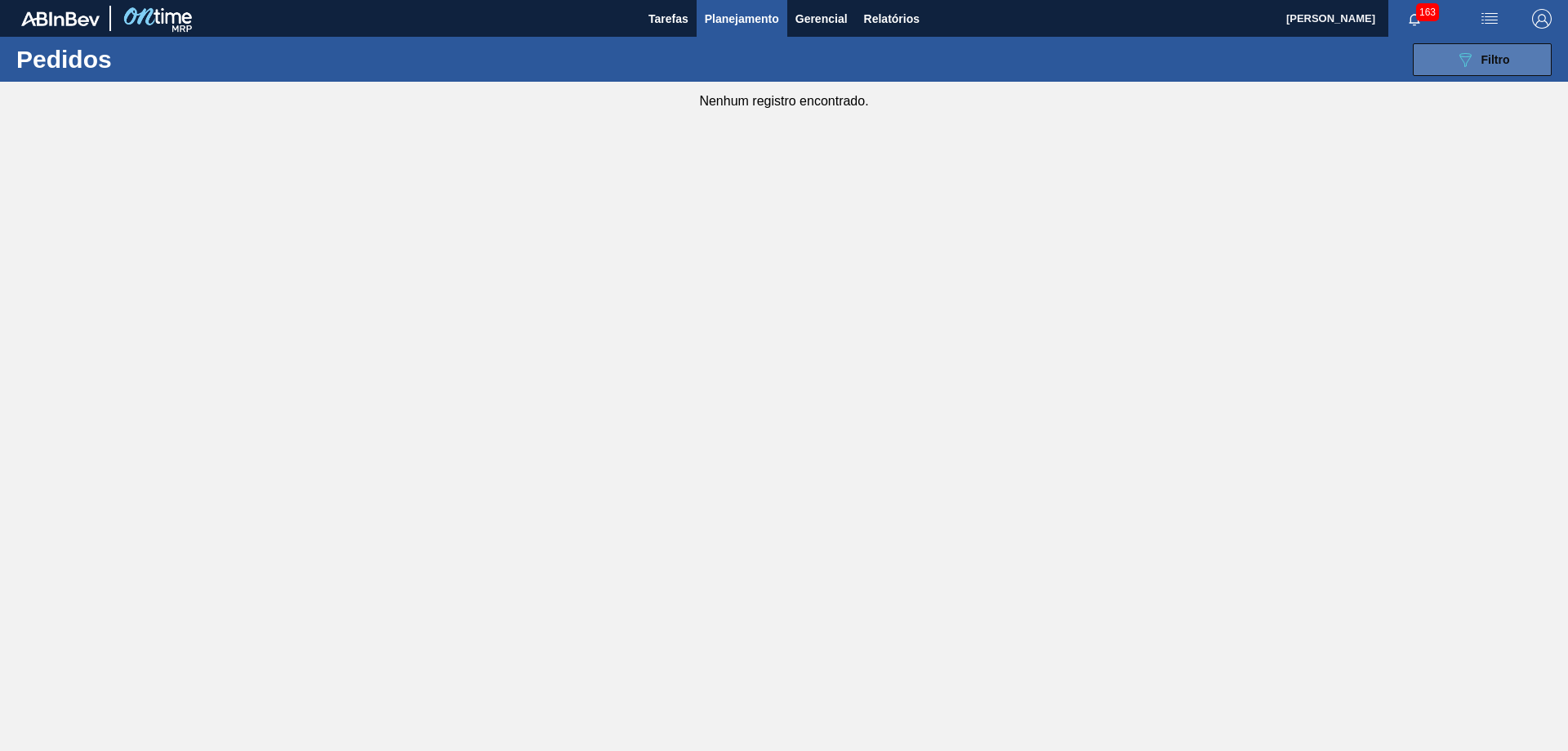
click at [1501, 54] on span "Filtro" at bounding box center [1495, 59] width 28 height 13
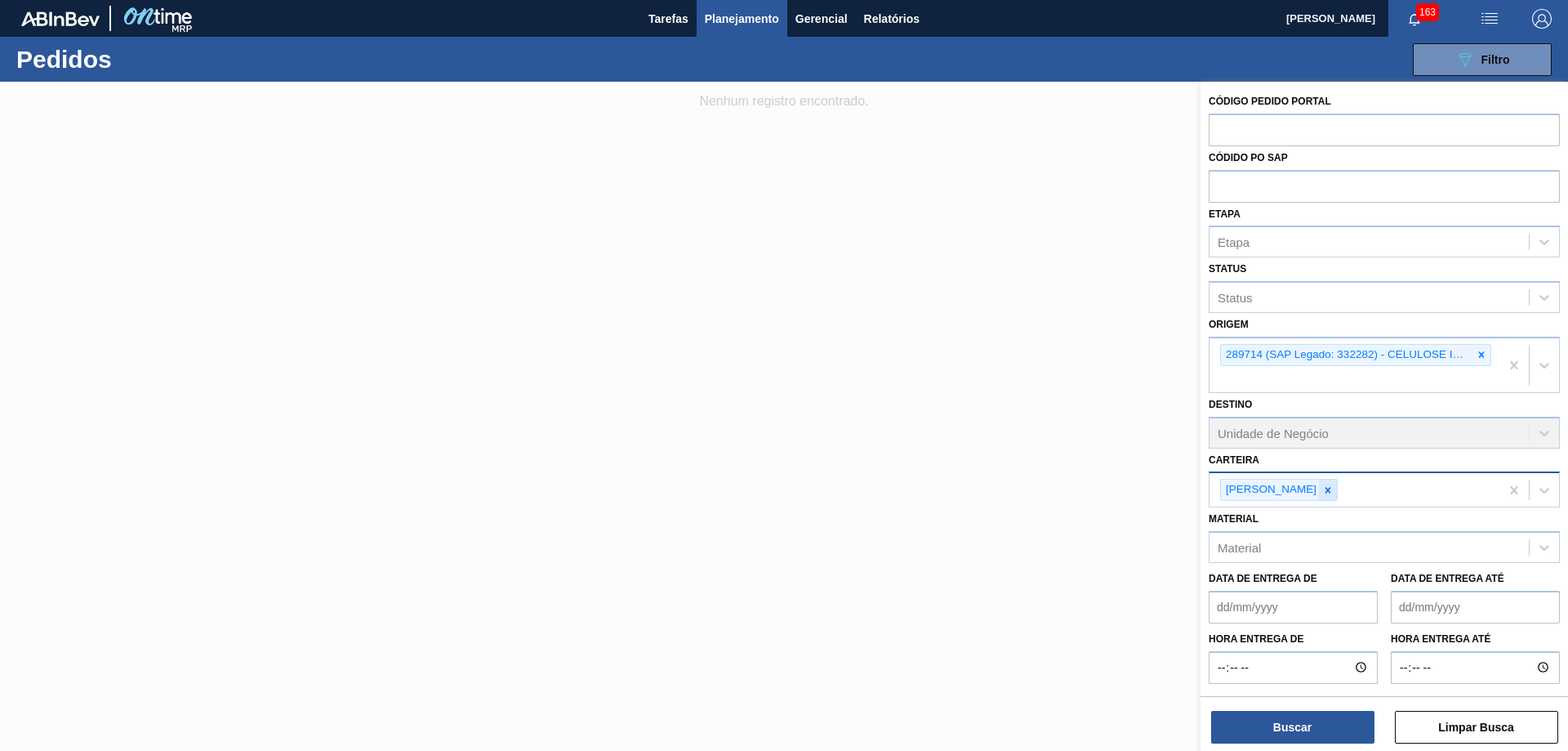
click at [1322, 494] on icon at bounding box center [1327, 490] width 12 height 12
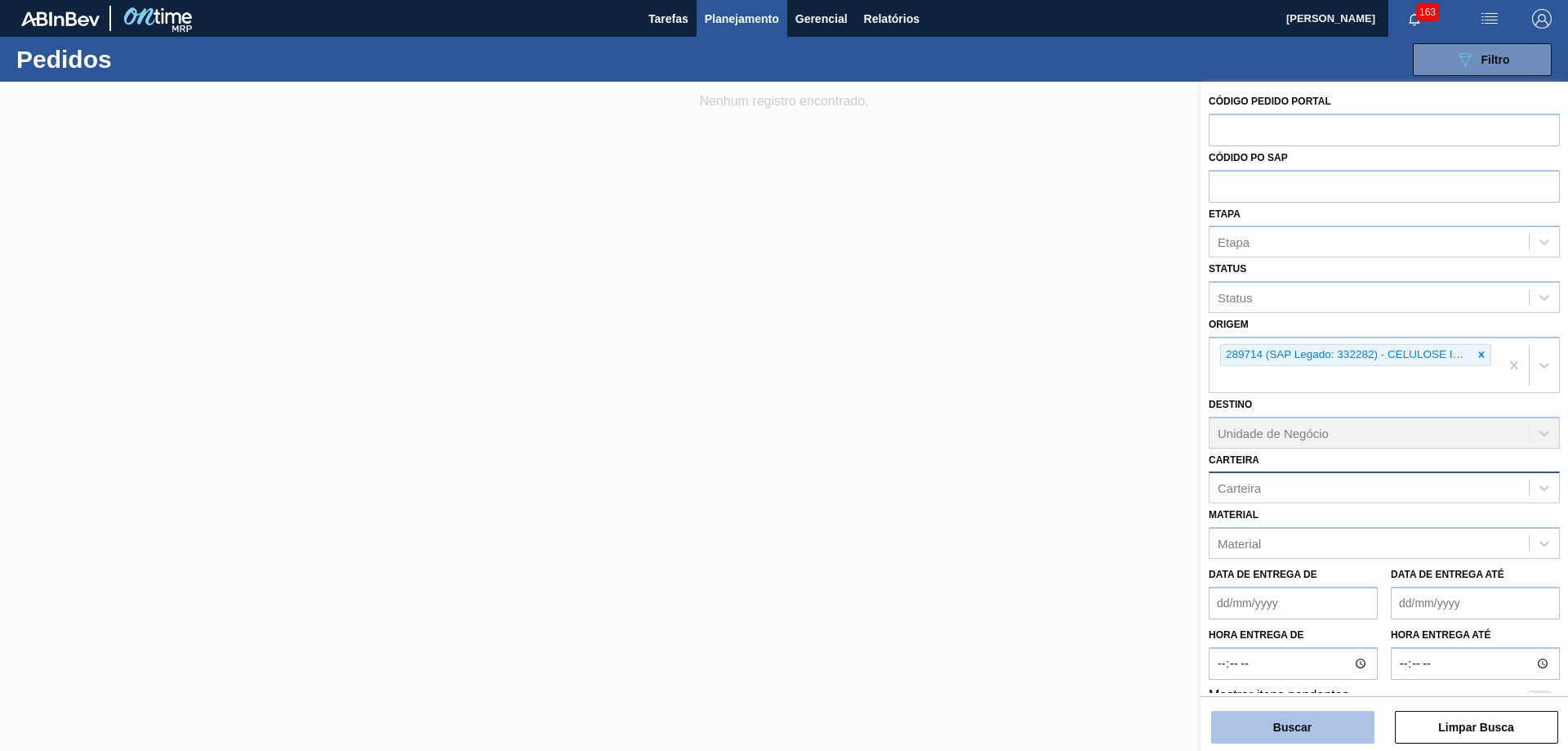
click at [1265, 726] on button "Buscar" at bounding box center [1293, 727] width 164 height 33
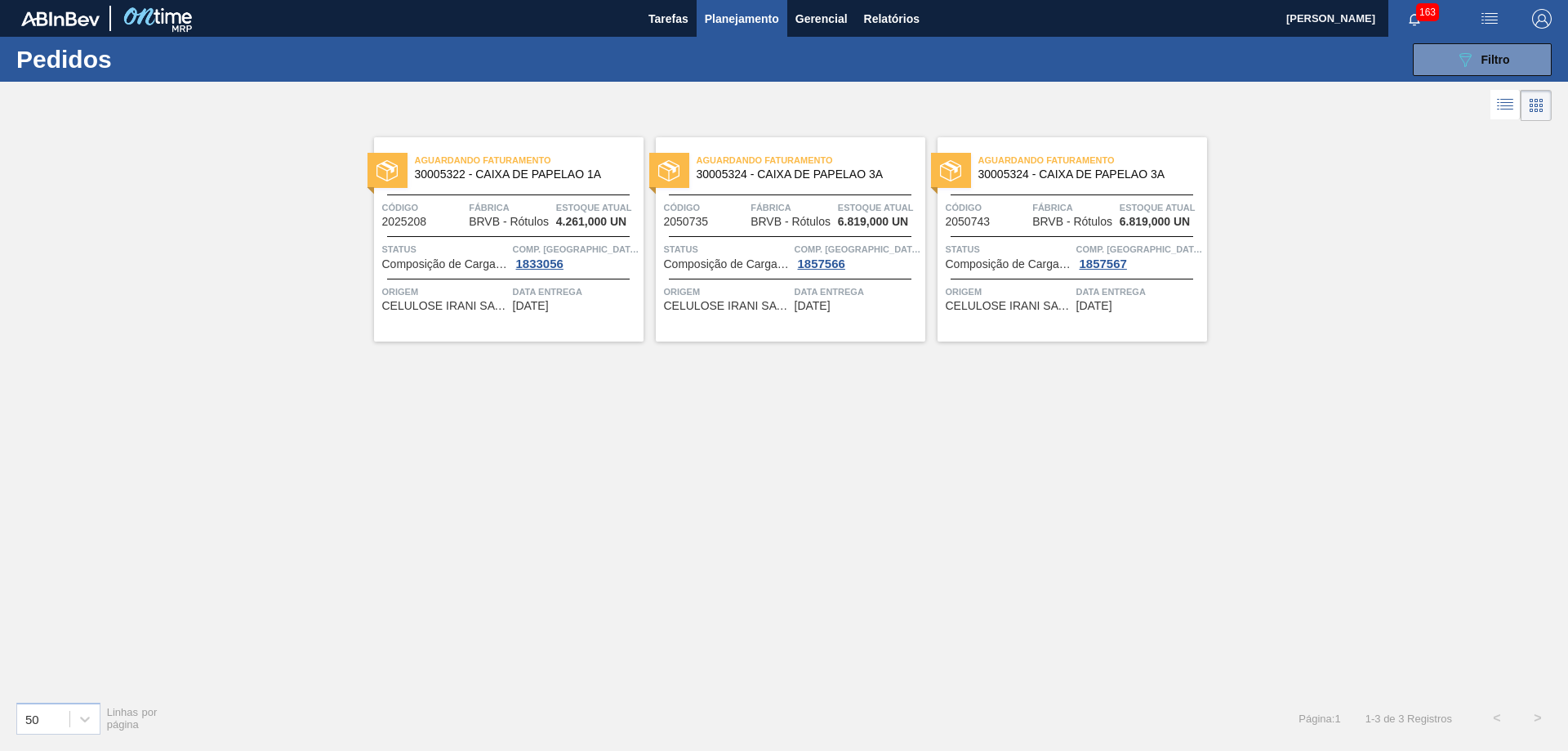
click at [588, 445] on div "Aguardando Faturamento 30005322 - CAIXA DE PAPELAO 1A Código 2025208 Fábrica BR…" at bounding box center [784, 406] width 1568 height 563
click at [820, 518] on div "Aguardando Faturamento 30005322 - CAIXA DE PAPELAO 1A Código 2025208 Fábrica BR…" at bounding box center [784, 406] width 1568 height 563
click at [1000, 592] on div "Aguardando Faturamento 30005322 - CAIXA DE PAPELAO 1A Código 2025208 Fábrica BR…" at bounding box center [784, 406] width 1568 height 563
click at [1352, 317] on div "Aguardando Faturamento 30005322 - CAIXA DE PAPELAO 1A Código 2025208 Fábrica BR…" at bounding box center [784, 406] width 1568 height 563
